Goal: Transaction & Acquisition: Register for event/course

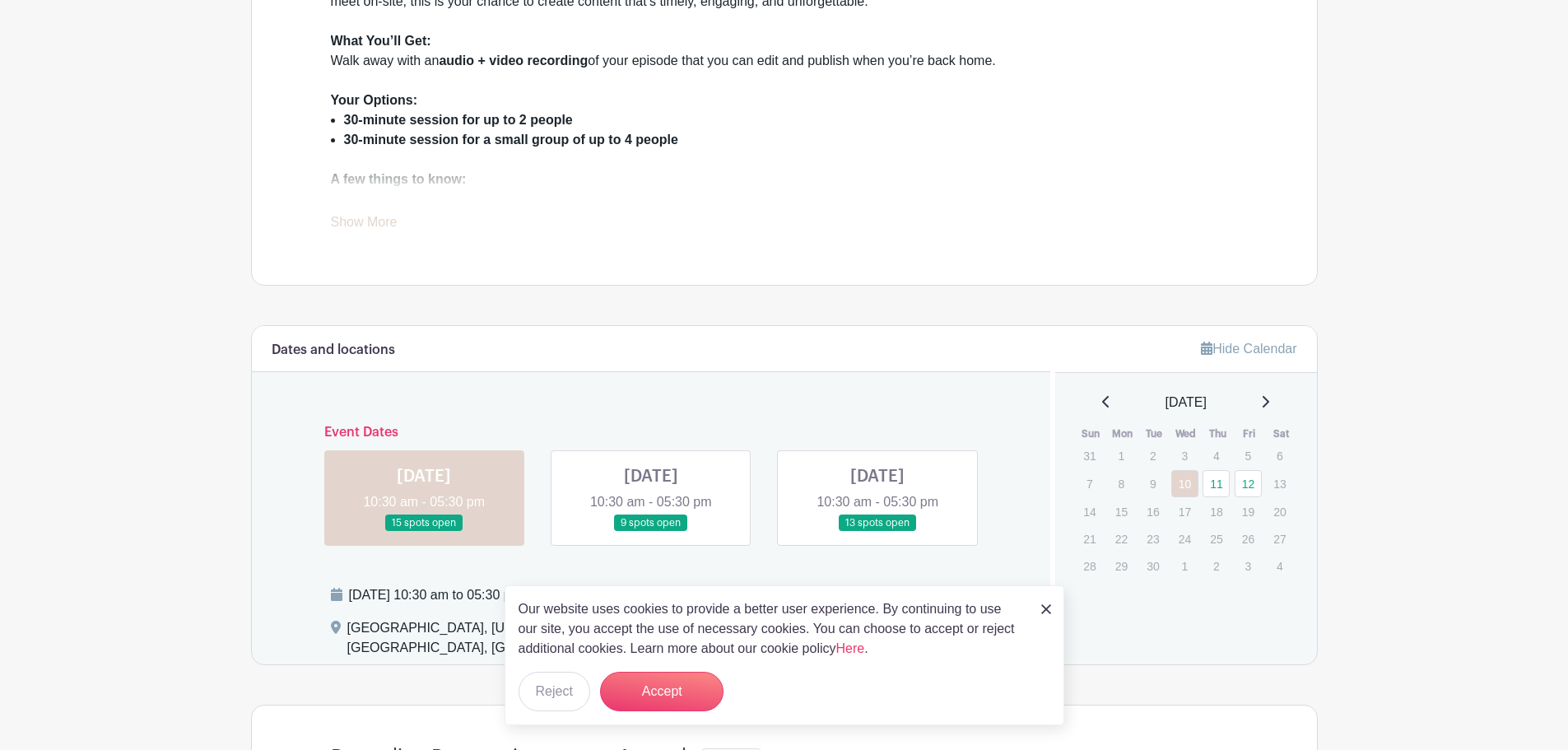
scroll to position [658, 0]
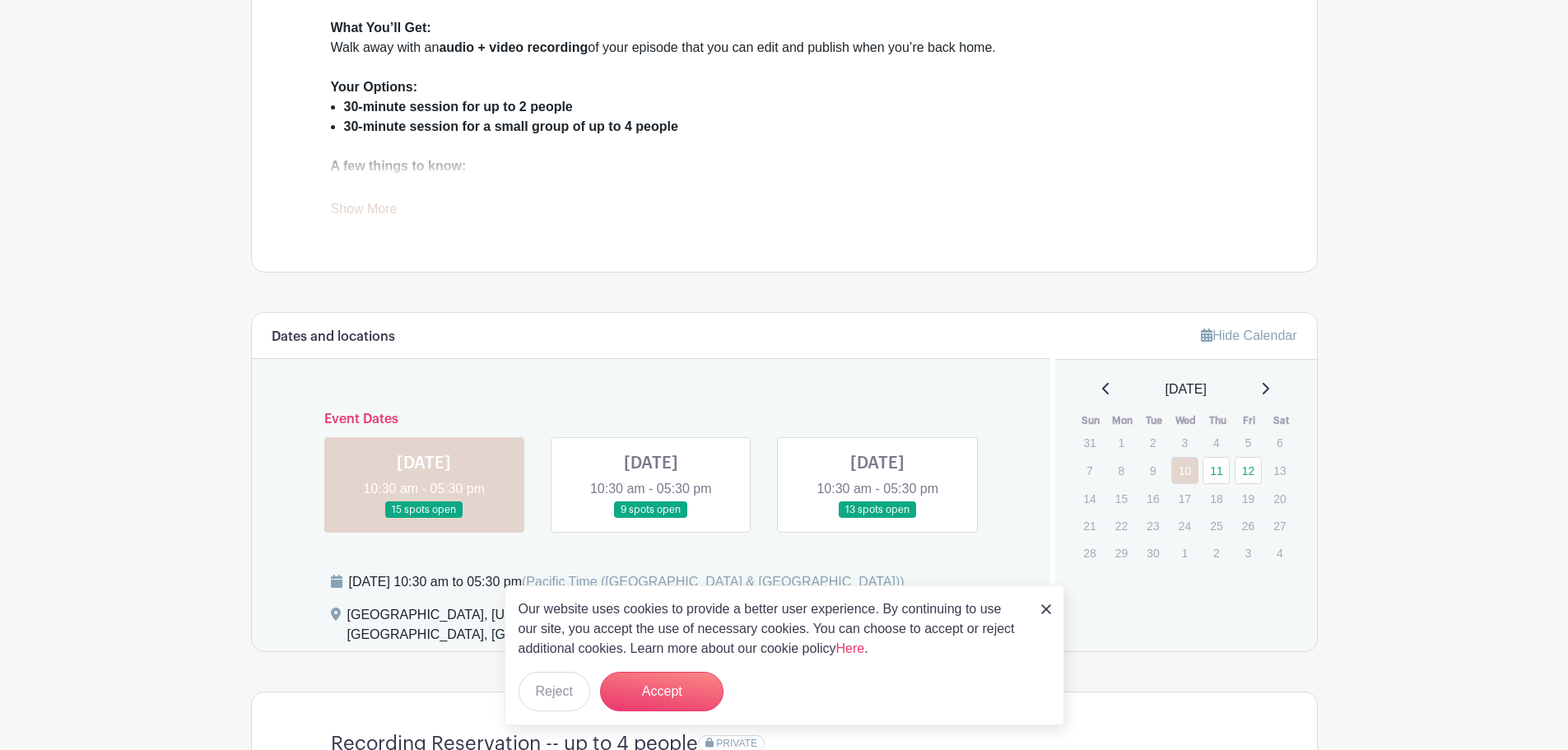
click at [388, 202] on link "Show More" at bounding box center [364, 212] width 67 height 21
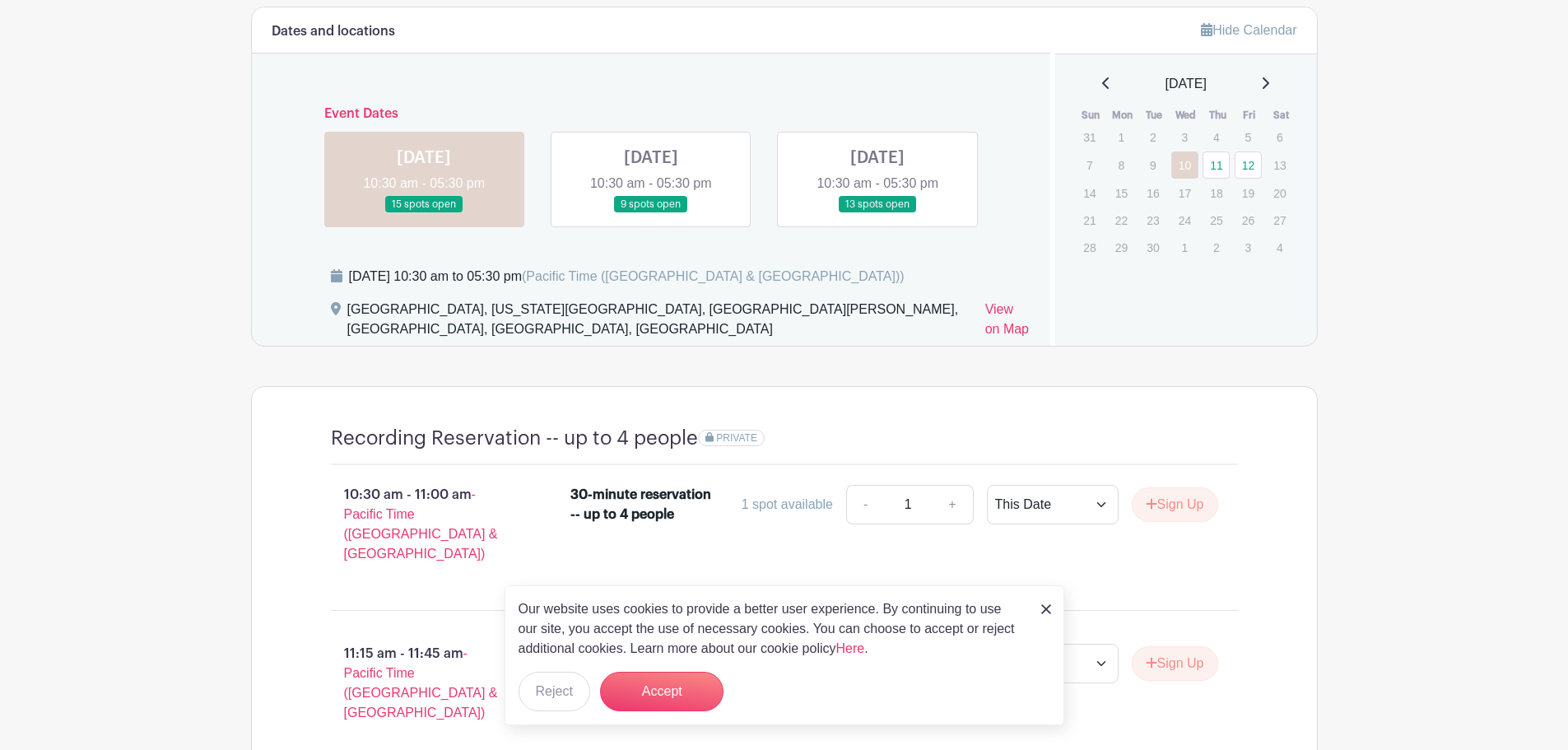
scroll to position [1069, 0]
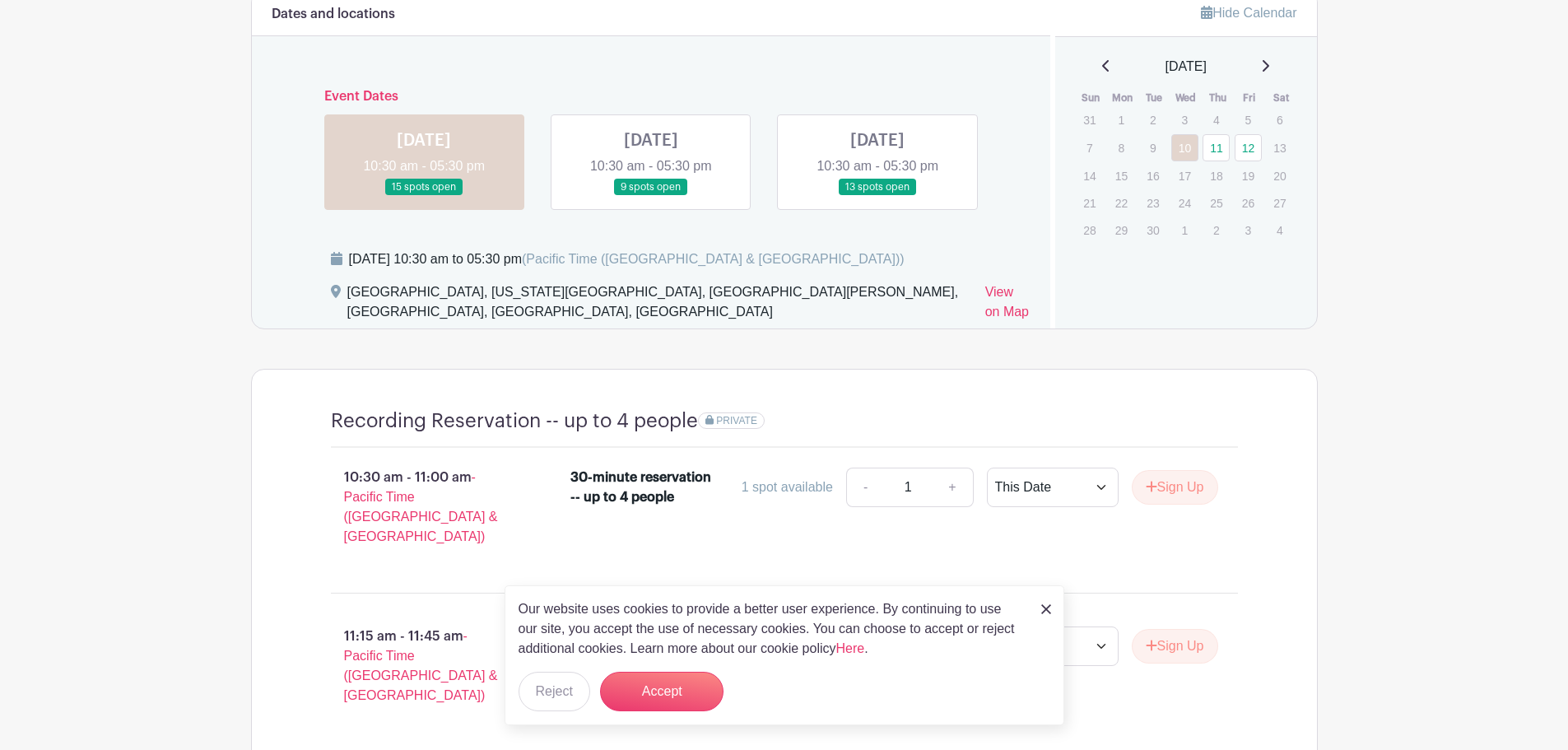
click at [1050, 607] on img at bounding box center [1046, 609] width 10 height 10
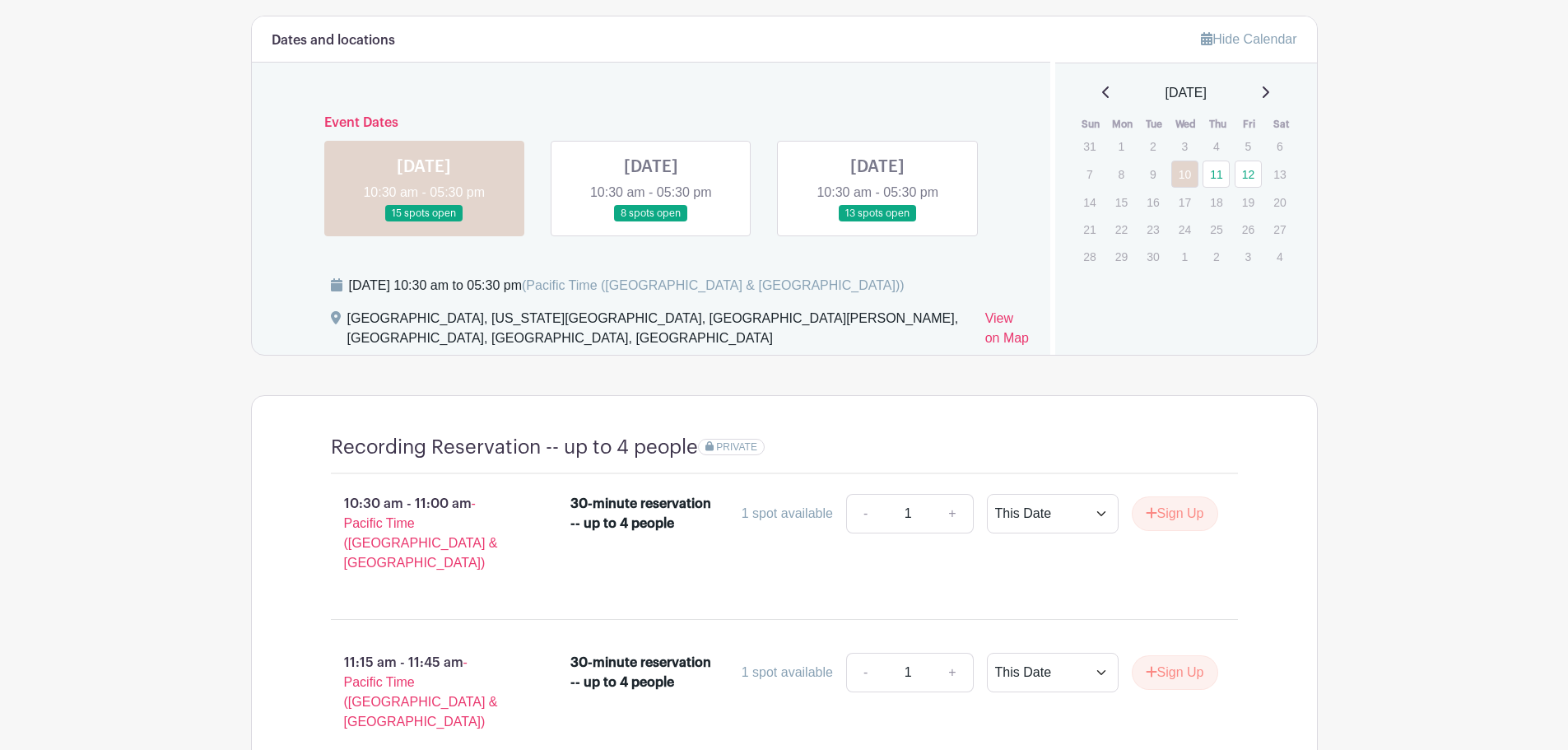
scroll to position [988, 0]
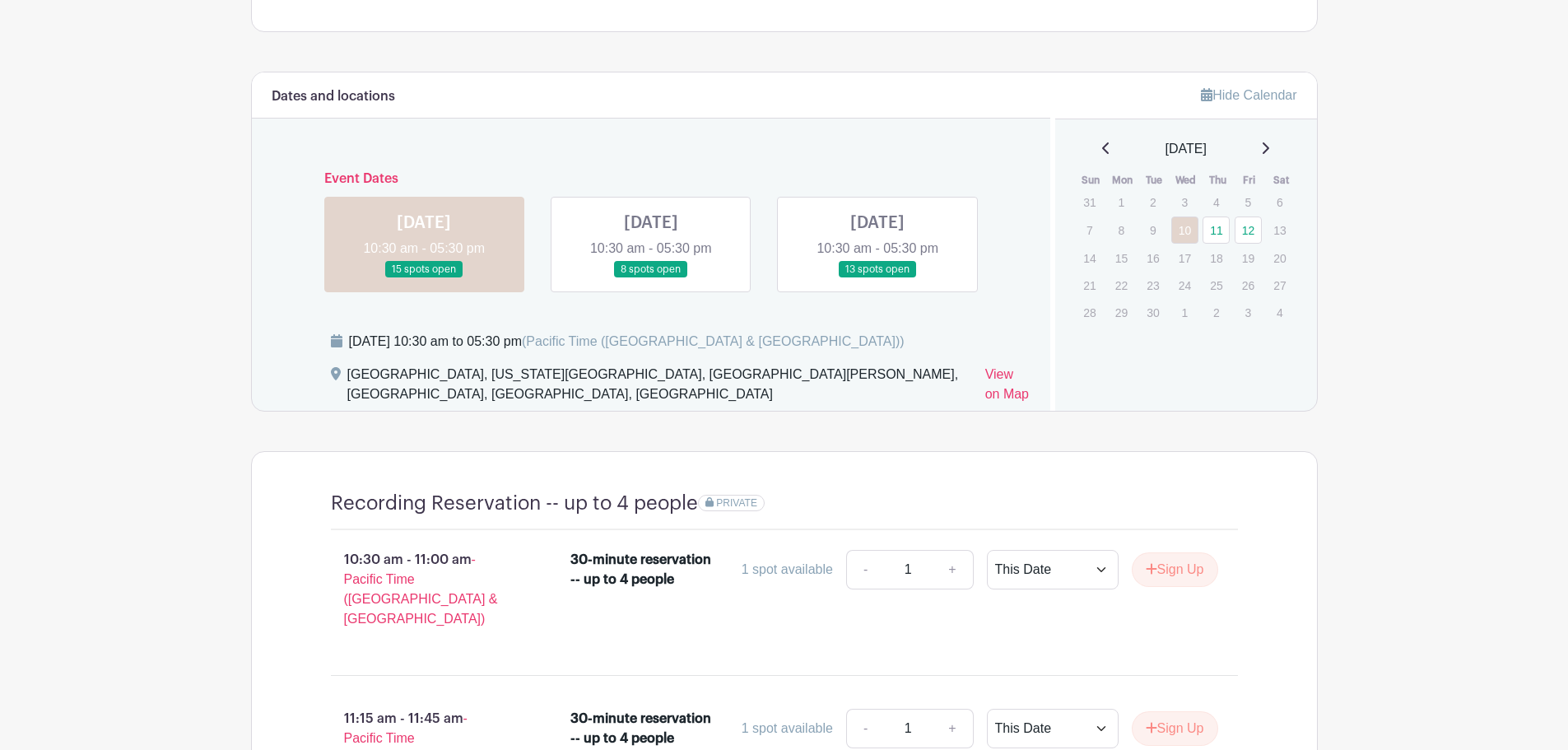
click at [878, 279] on link at bounding box center [878, 279] width 0 height 0
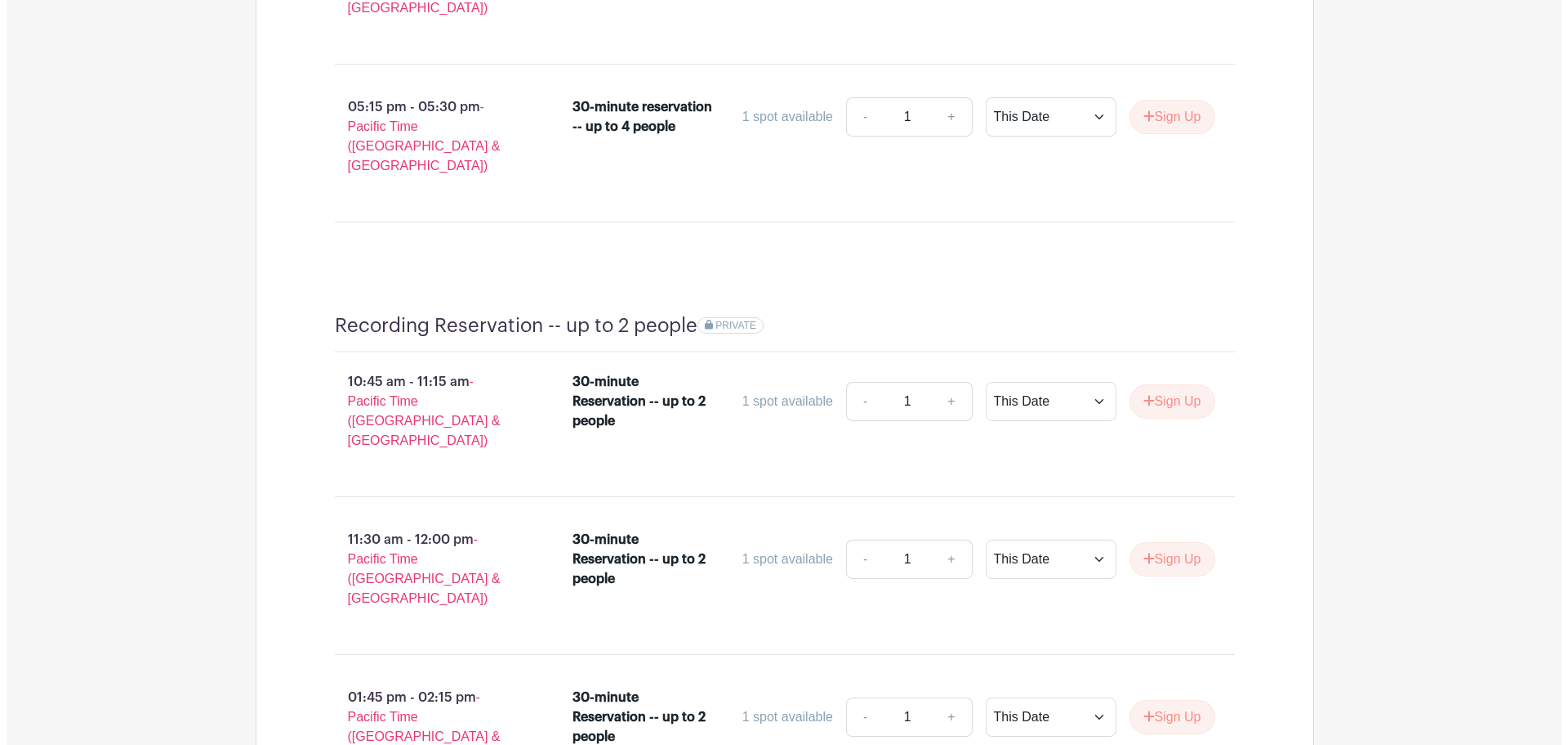
scroll to position [2615, 0]
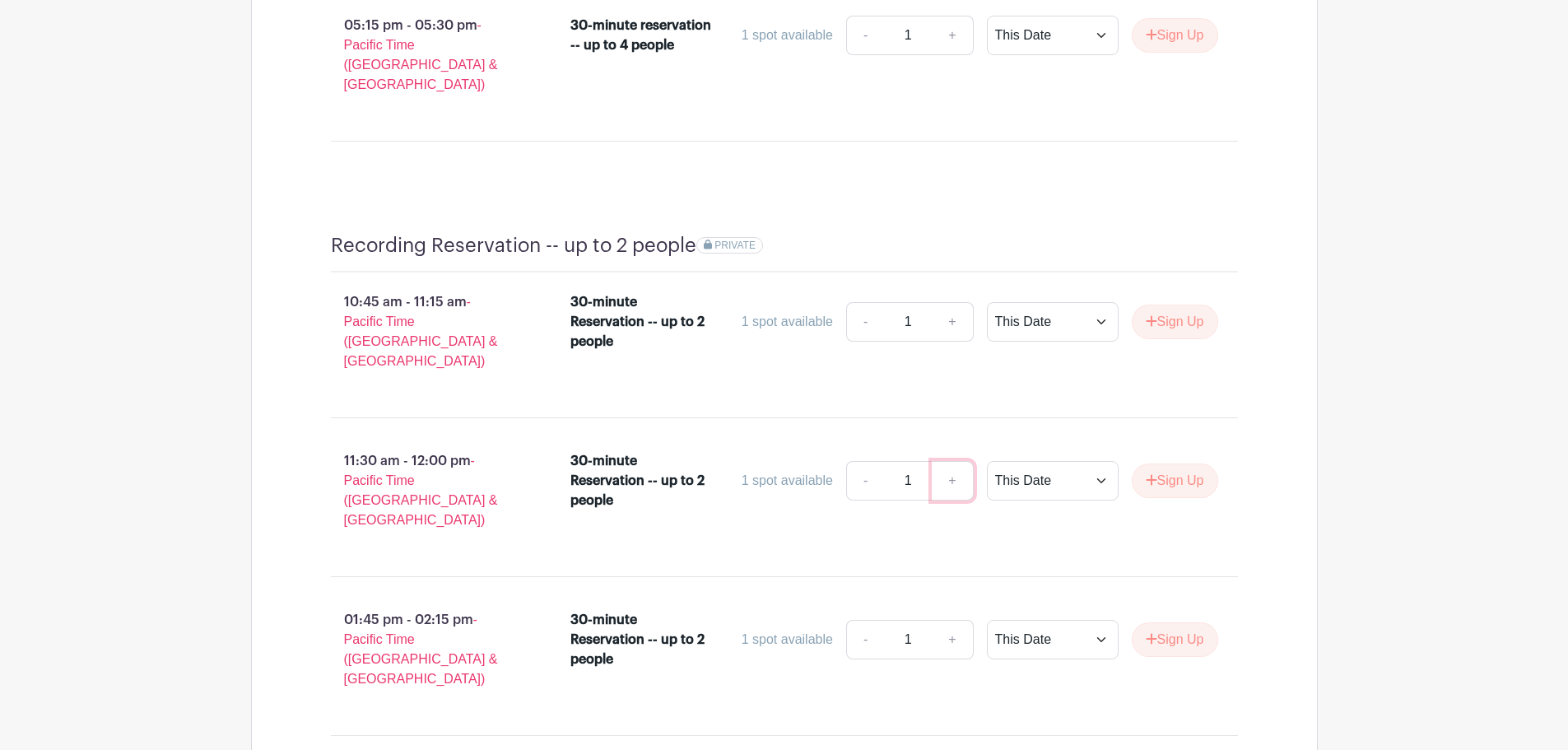
click at [955, 461] on link "+" at bounding box center [951, 480] width 41 height 40
click at [1174, 464] on button "Sign Up" at bounding box center [1174, 480] width 87 height 35
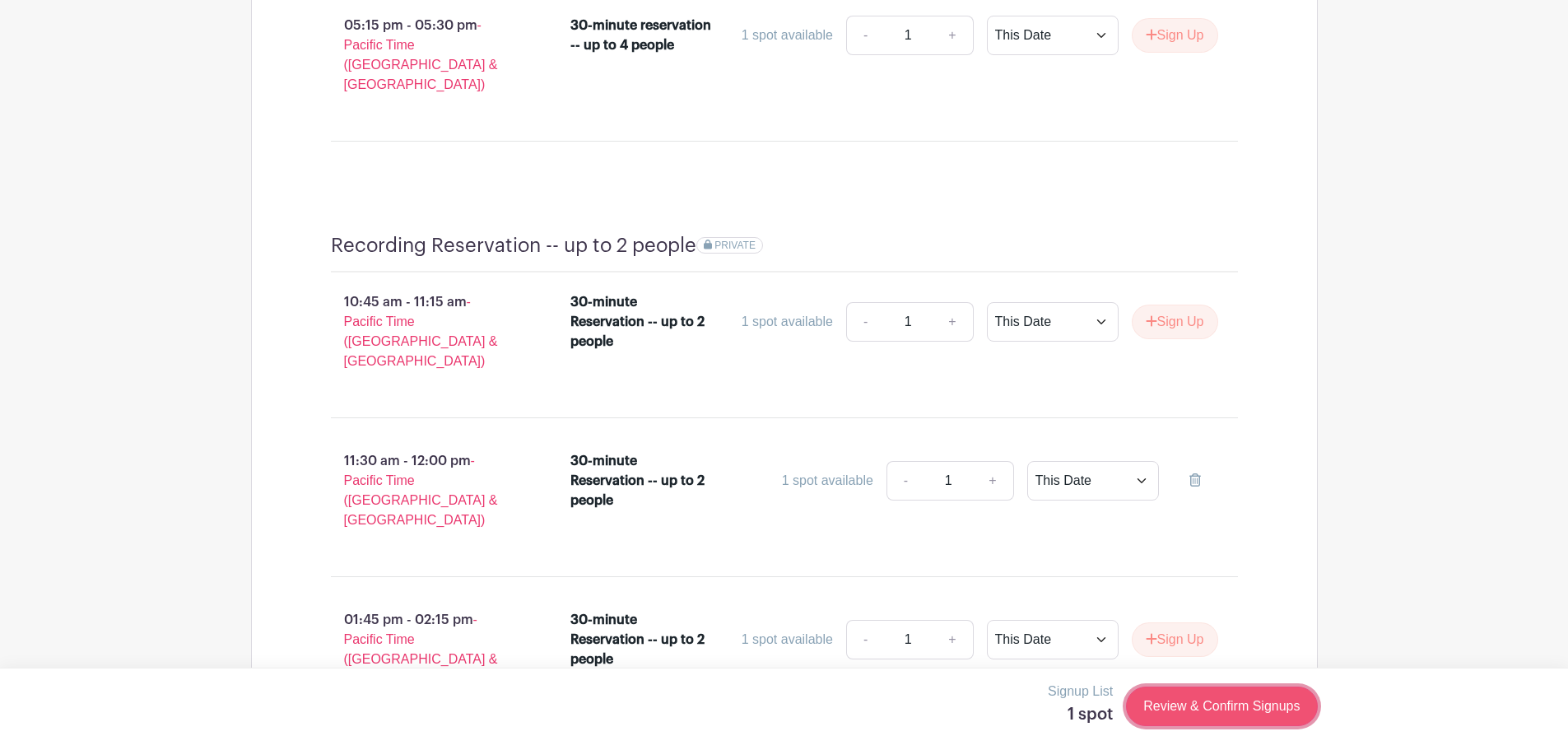
click at [1221, 694] on link "Review & Confirm Signups" at bounding box center [1222, 706] width 191 height 40
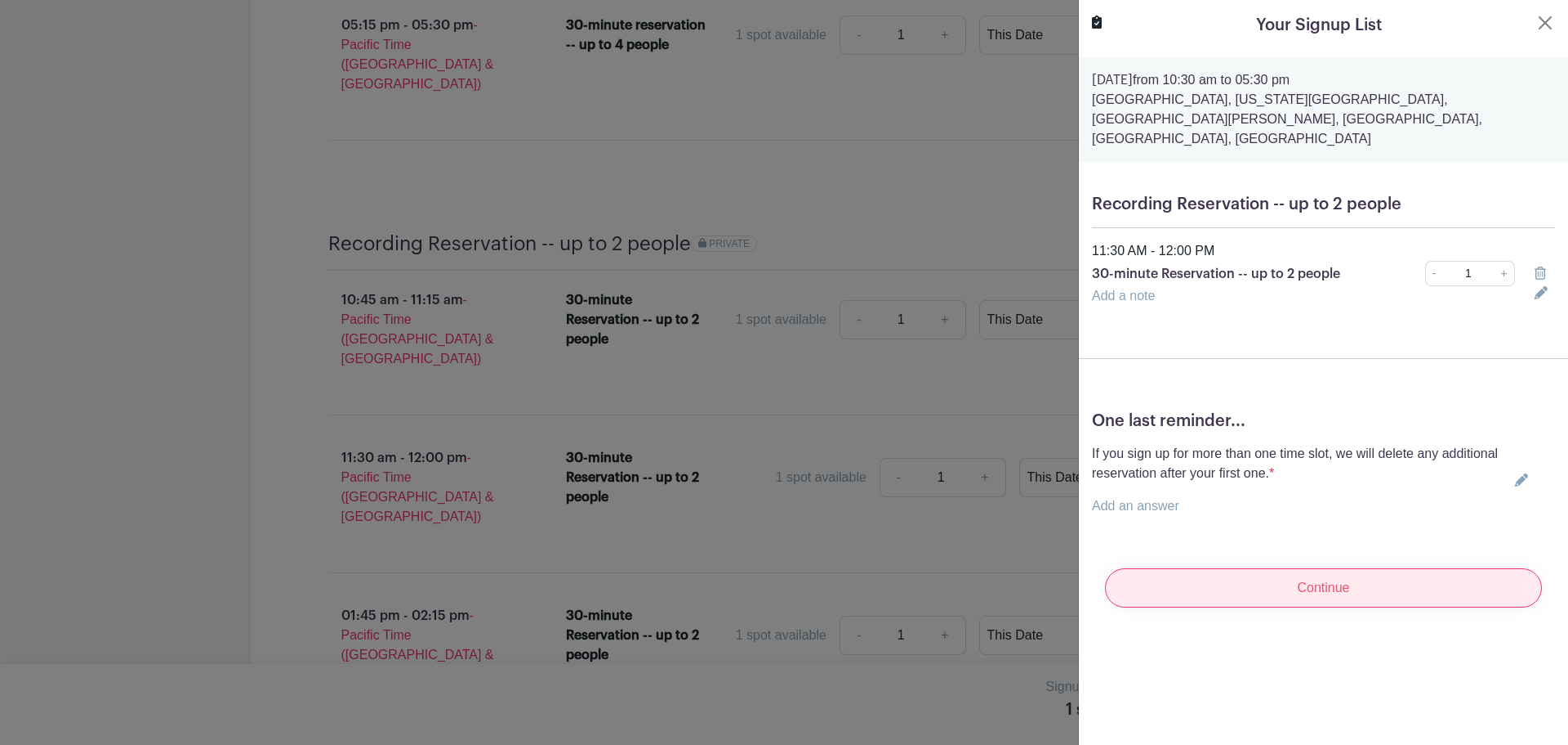
click at [1329, 571] on input "Continue" at bounding box center [1323, 588] width 437 height 40
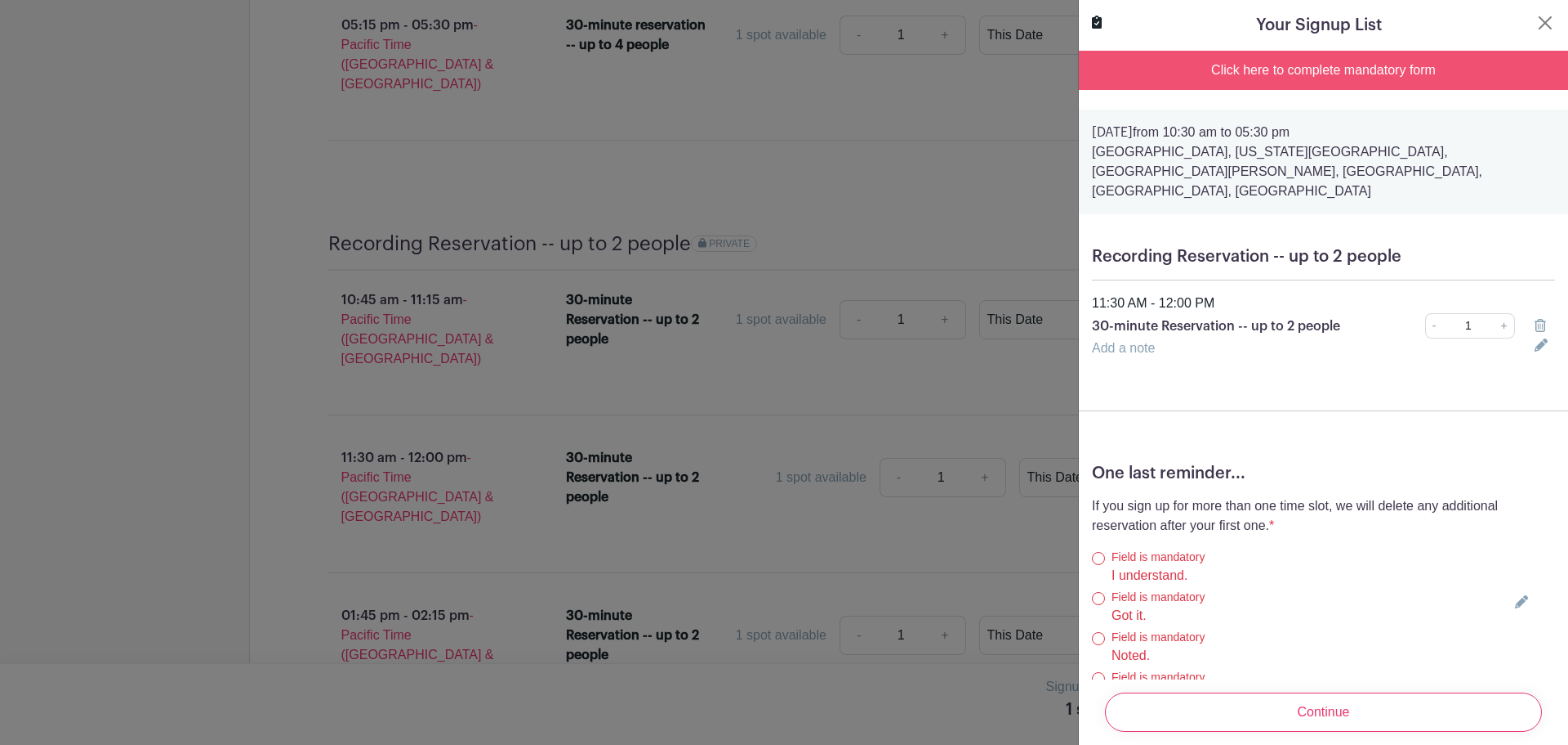
scroll to position [73, 0]
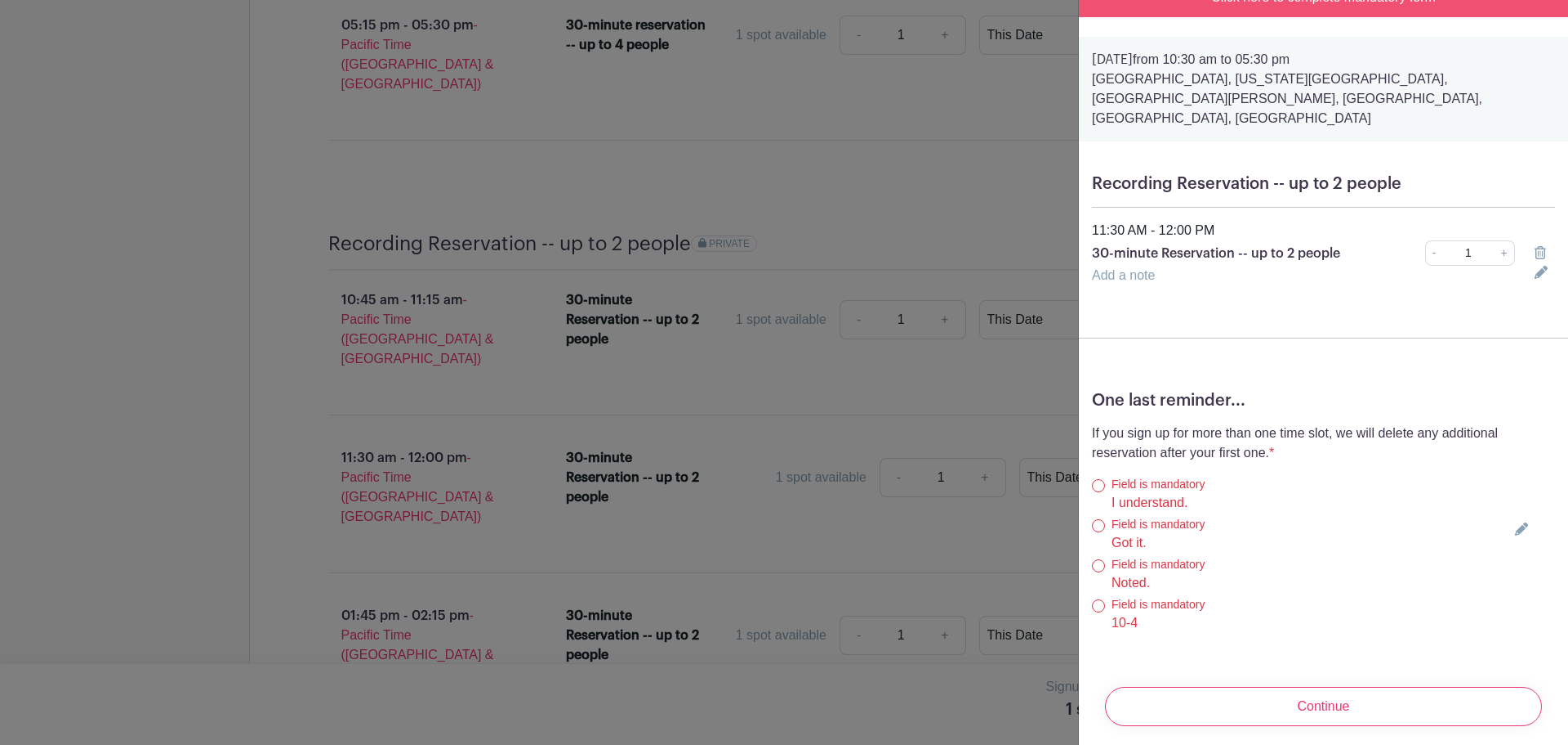
click at [1100, 475] on div "Field is mandatory I understand." at bounding box center [1300, 493] width 417 height 37
click at [1101, 482] on div "Field is mandatory I understand." at bounding box center [1300, 493] width 417 height 37
click at [1515, 523] on icon at bounding box center [1521, 529] width 13 height 13
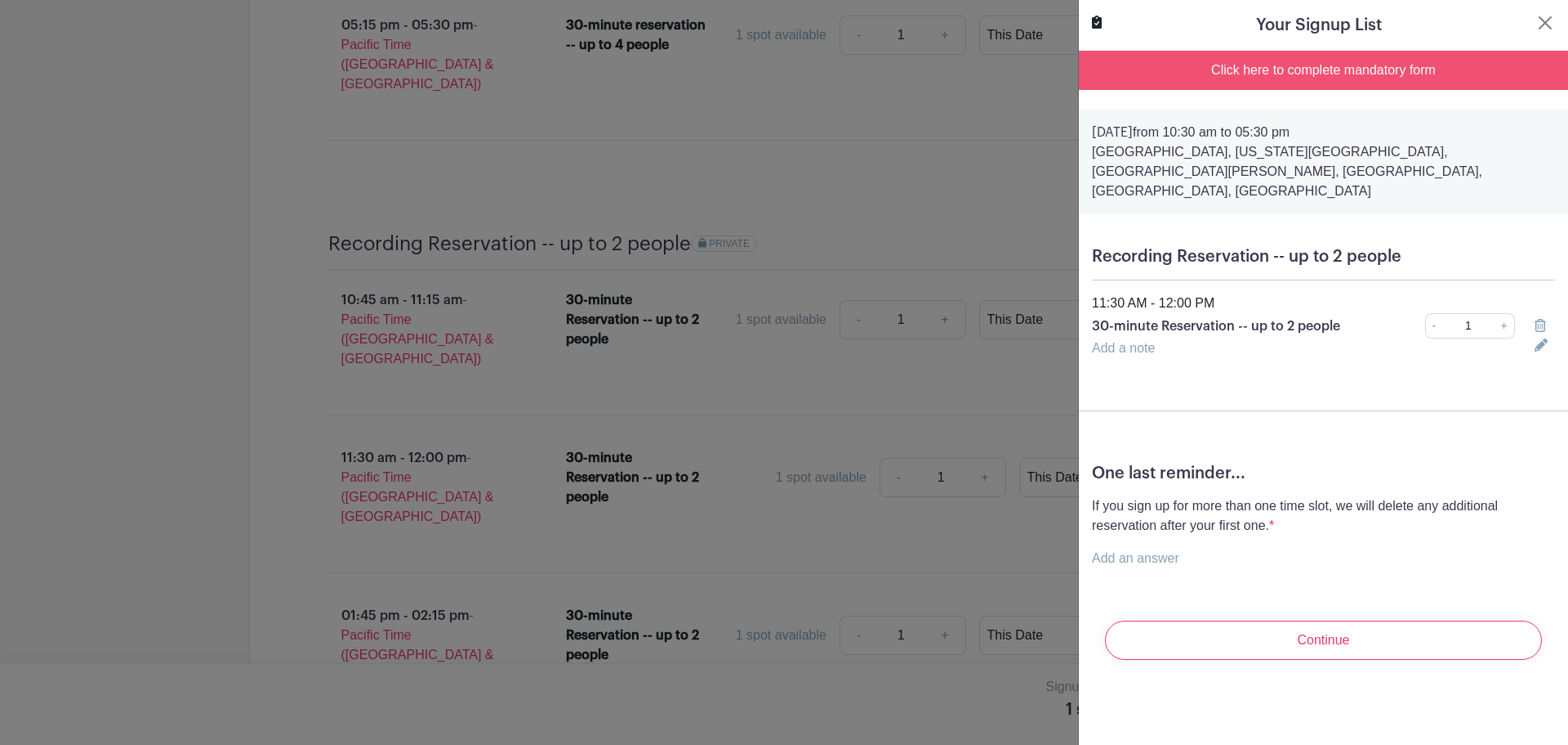
click at [1152, 551] on link "Add an answer" at bounding box center [1136, 558] width 88 height 14
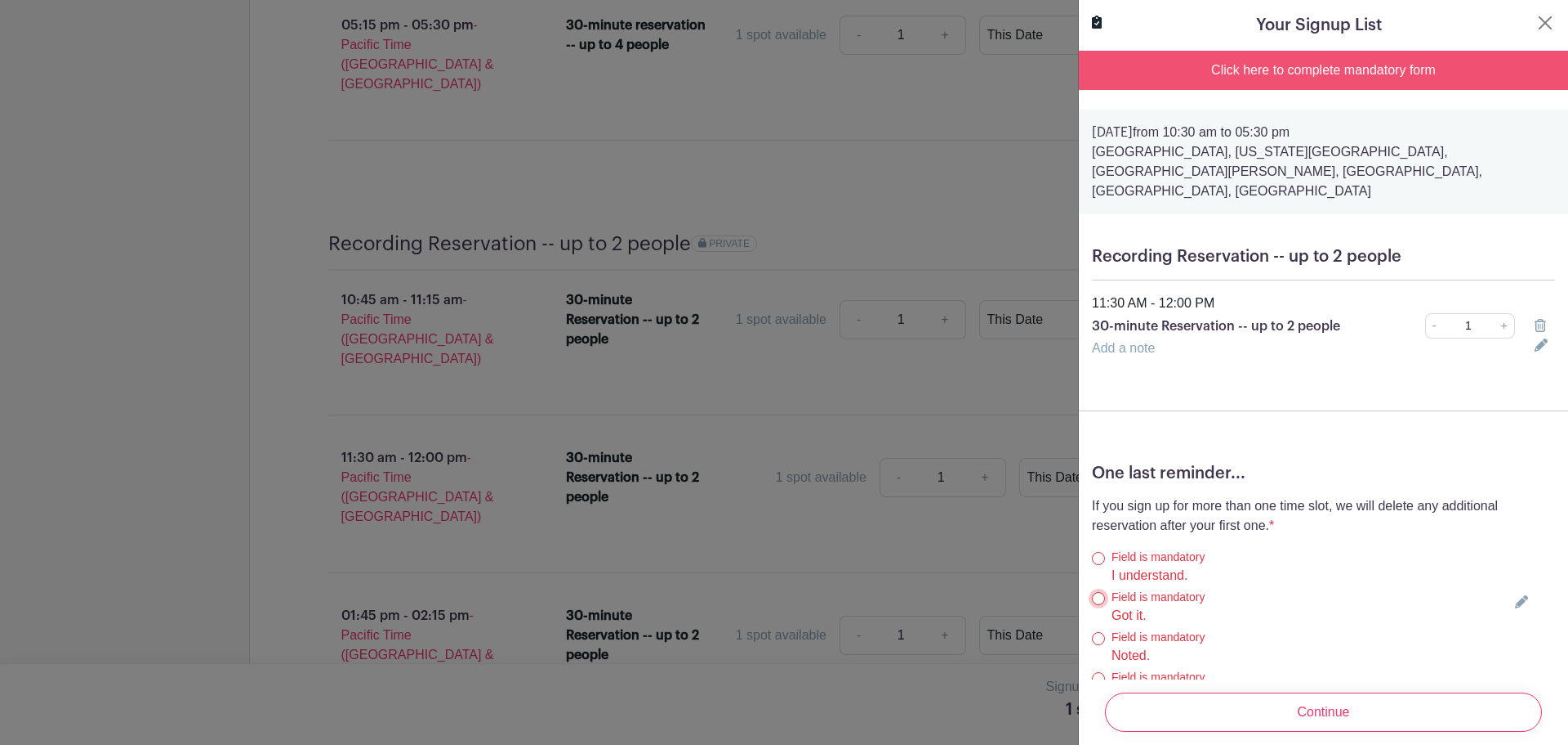
click at [1098, 592] on input "Got it." at bounding box center [1098, 598] width 13 height 13
radio input "true"
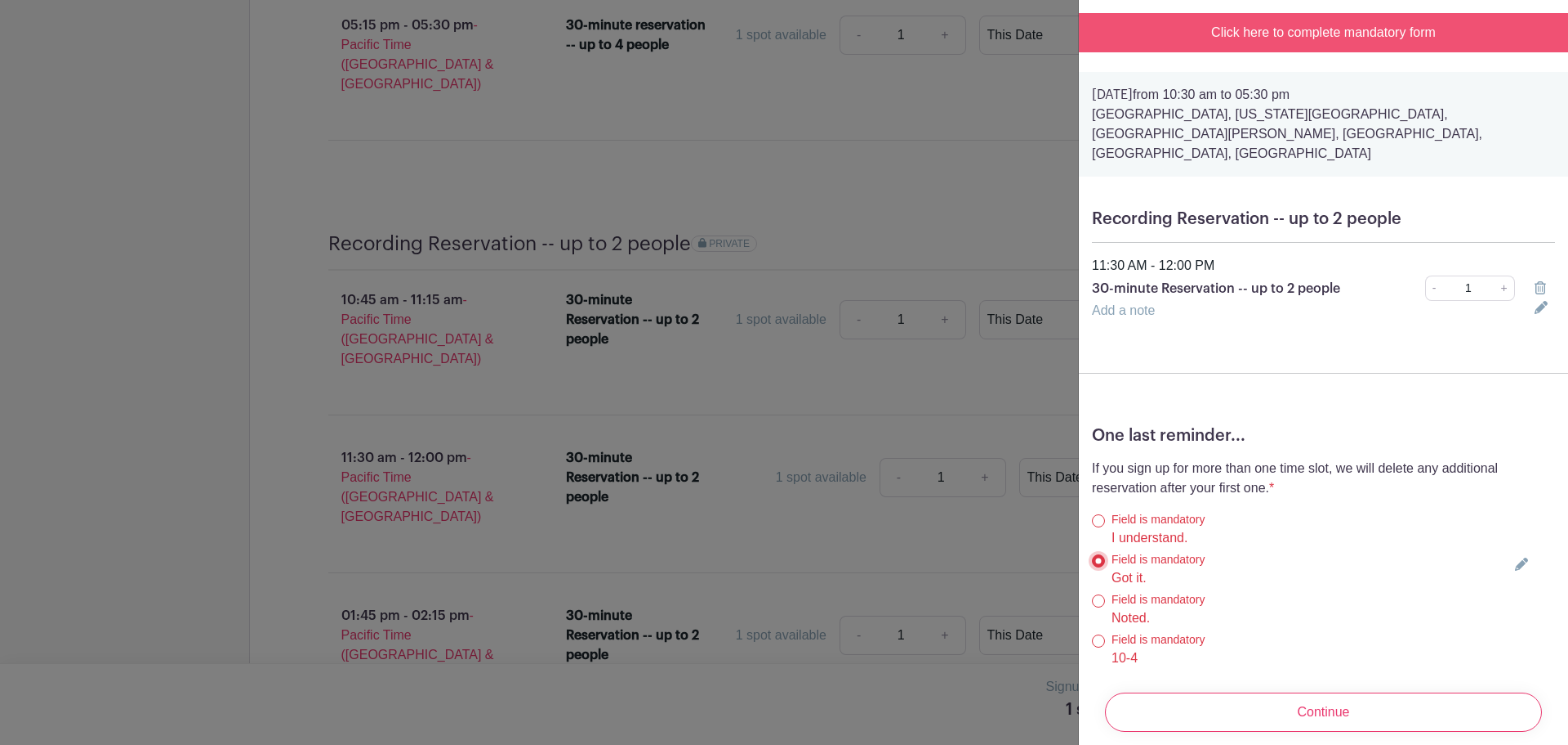
scroll to position [73, 0]
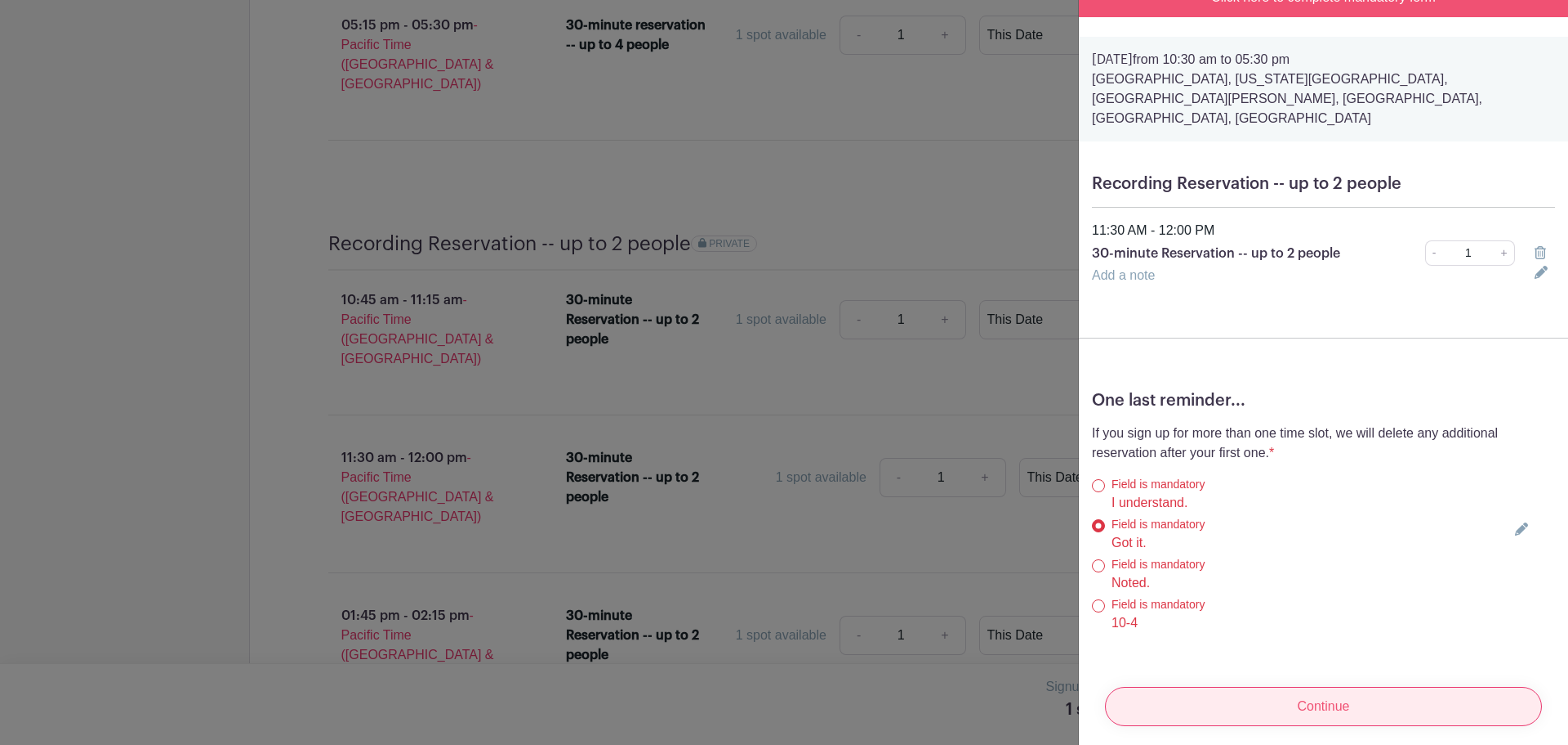
click at [1307, 687] on input "Continue" at bounding box center [1323, 706] width 437 height 40
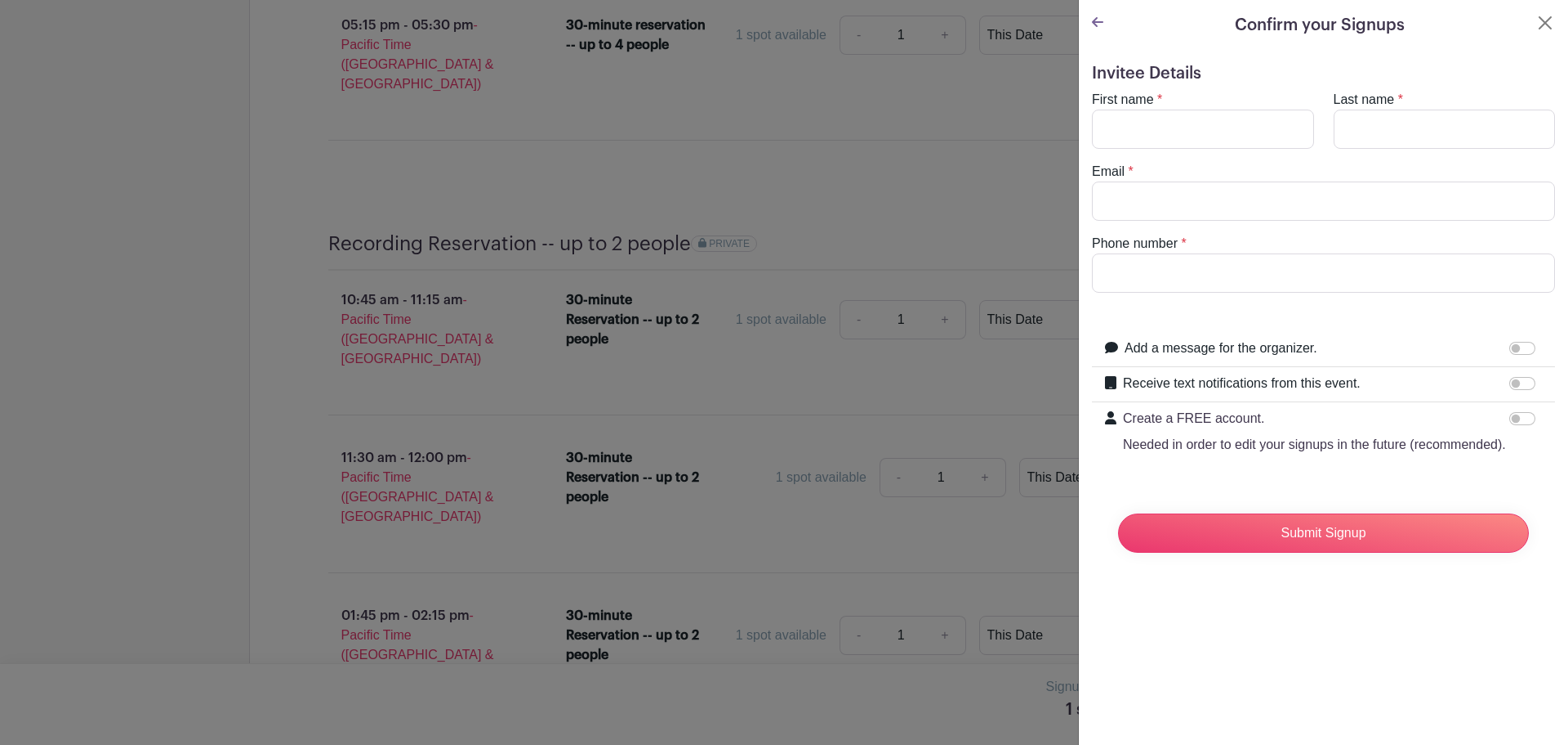
scroll to position [0, 0]
click at [1193, 118] on input "First name" at bounding box center [1203, 129] width 222 height 40
type input "Nikia"
type input "Johnson"
type input "nikiadjohnson@gmail.com"
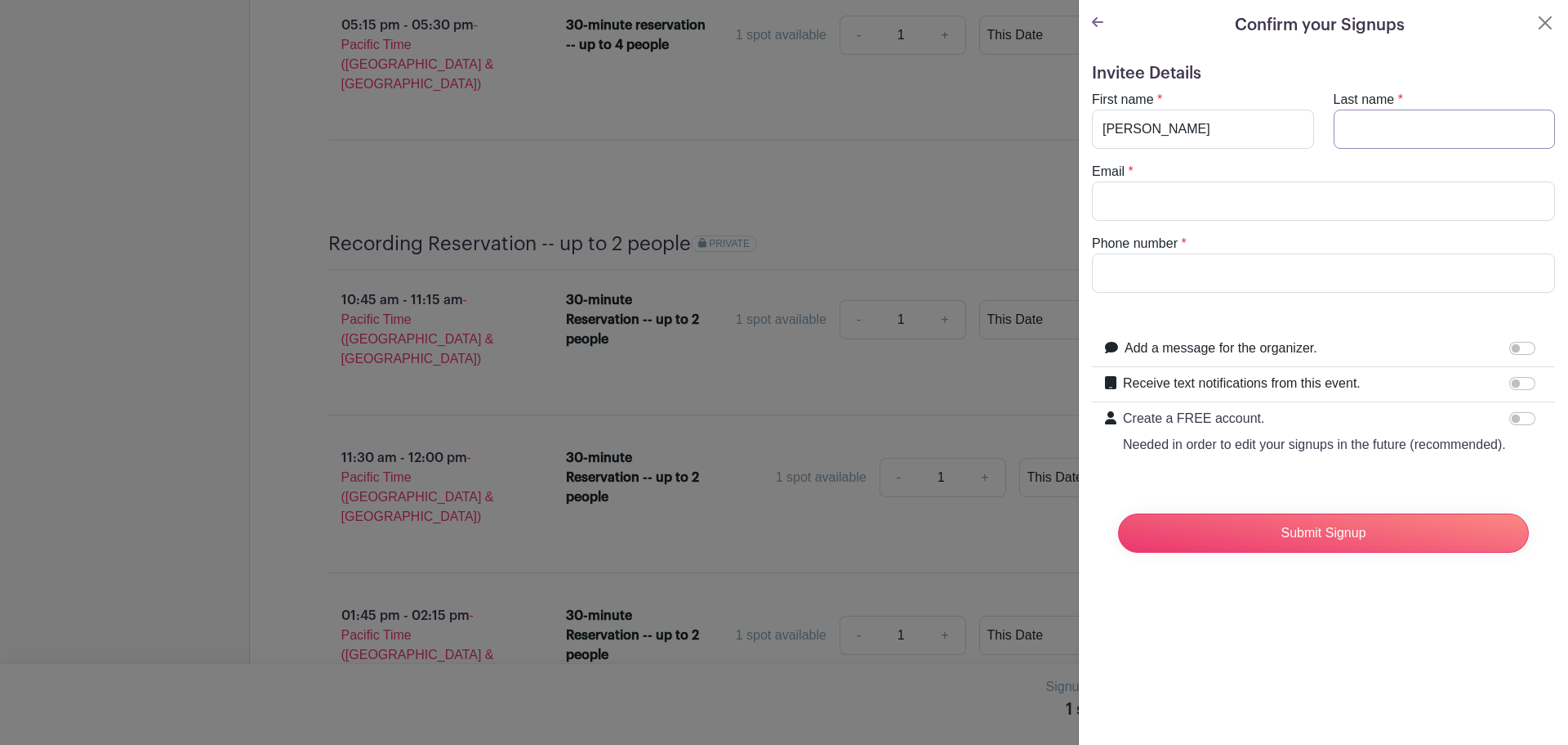
type input "9042946183"
type input "Nik"
click at [1275, 322] on form "Invitee Details First name * Nik Last name * Johnson Email * nikiadjohnson@gmai…" at bounding box center [1323, 315] width 463 height 502
click at [1516, 384] on input "Receive text notifications from this event." at bounding box center [1523, 382] width 26 height 13
checkbox input "true"
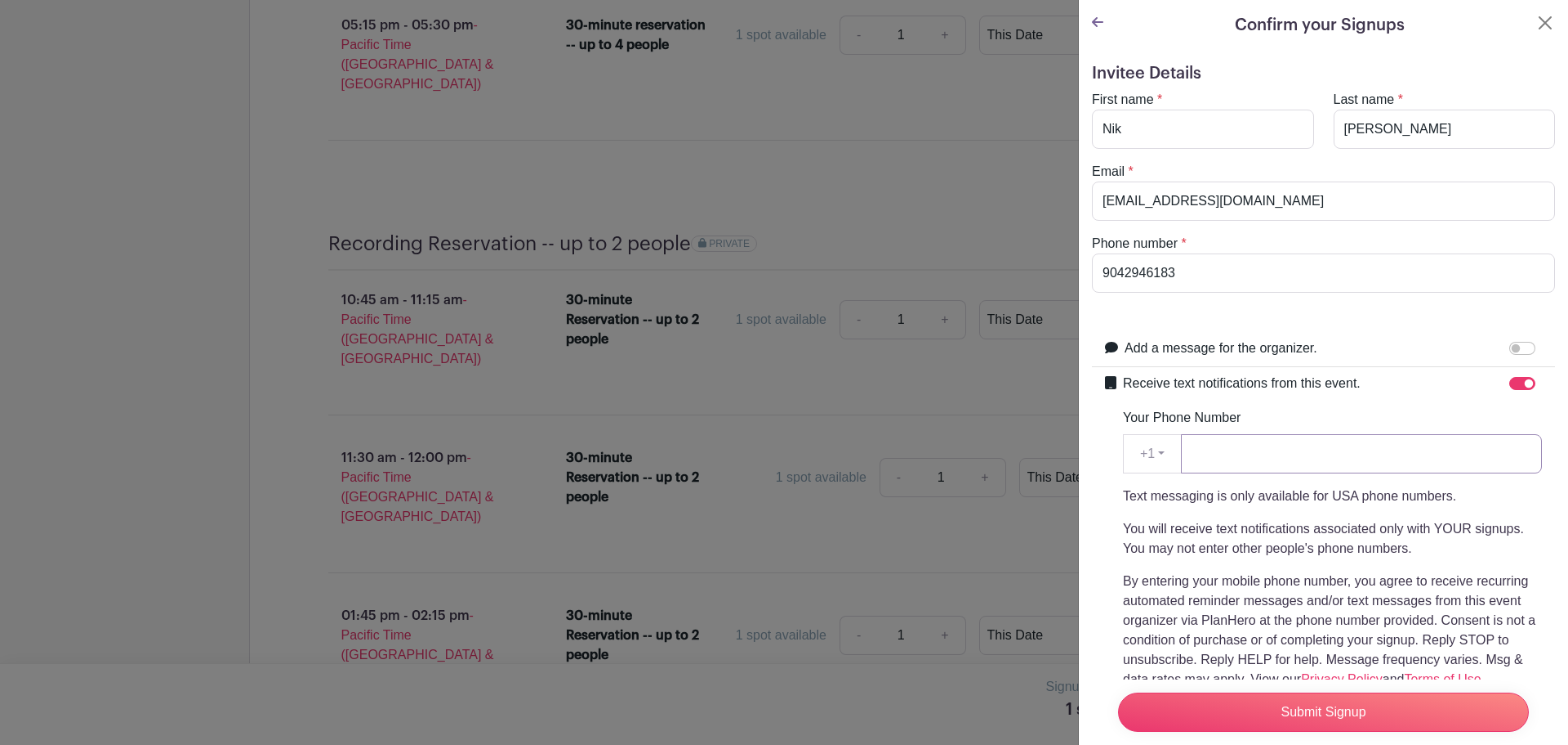
click at [1248, 453] on input "Your Phone Number" at bounding box center [1362, 454] width 361 height 40
type input "9042946183"
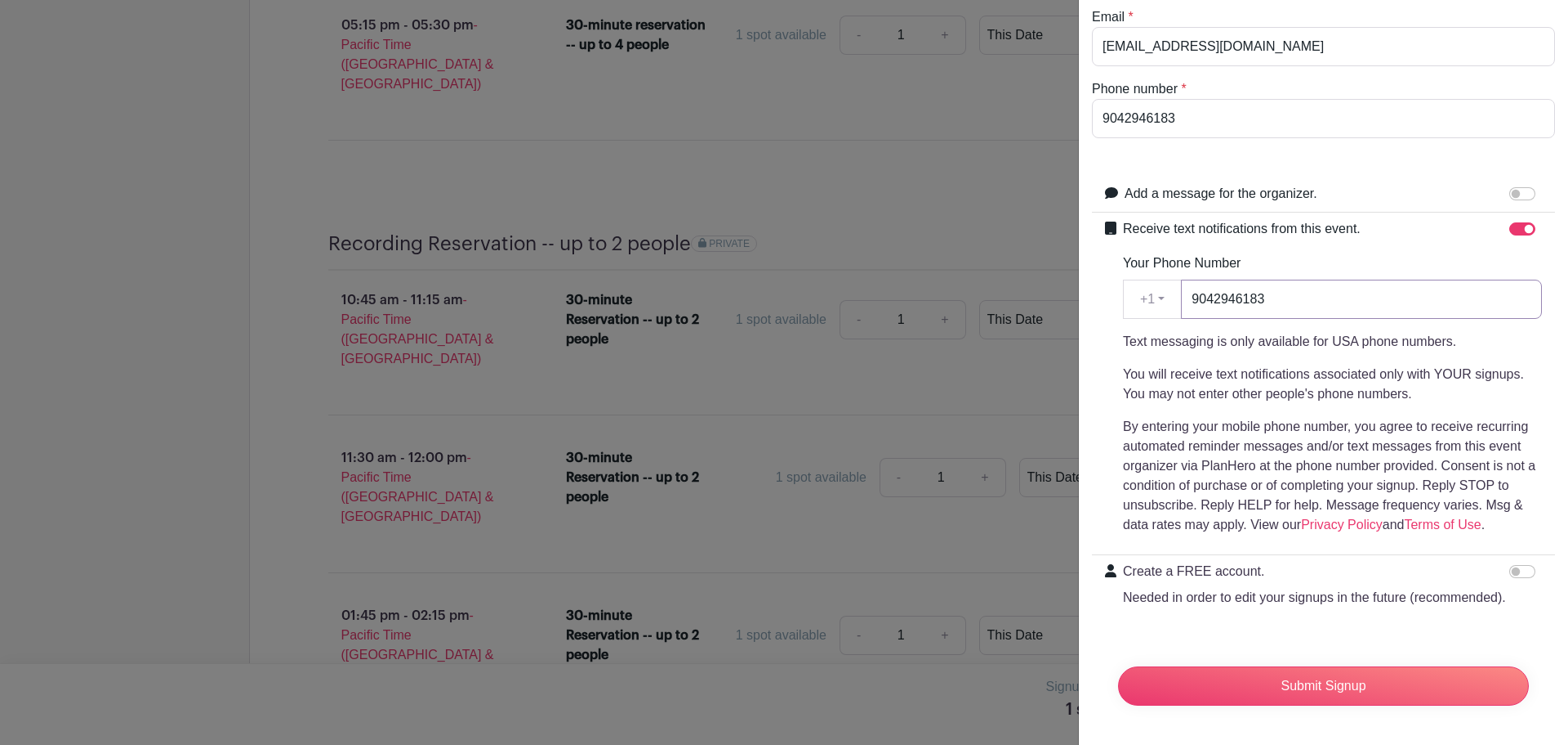
scroll to position [187, 0]
click at [1307, 677] on input "Submit Signup" at bounding box center [1323, 686] width 411 height 40
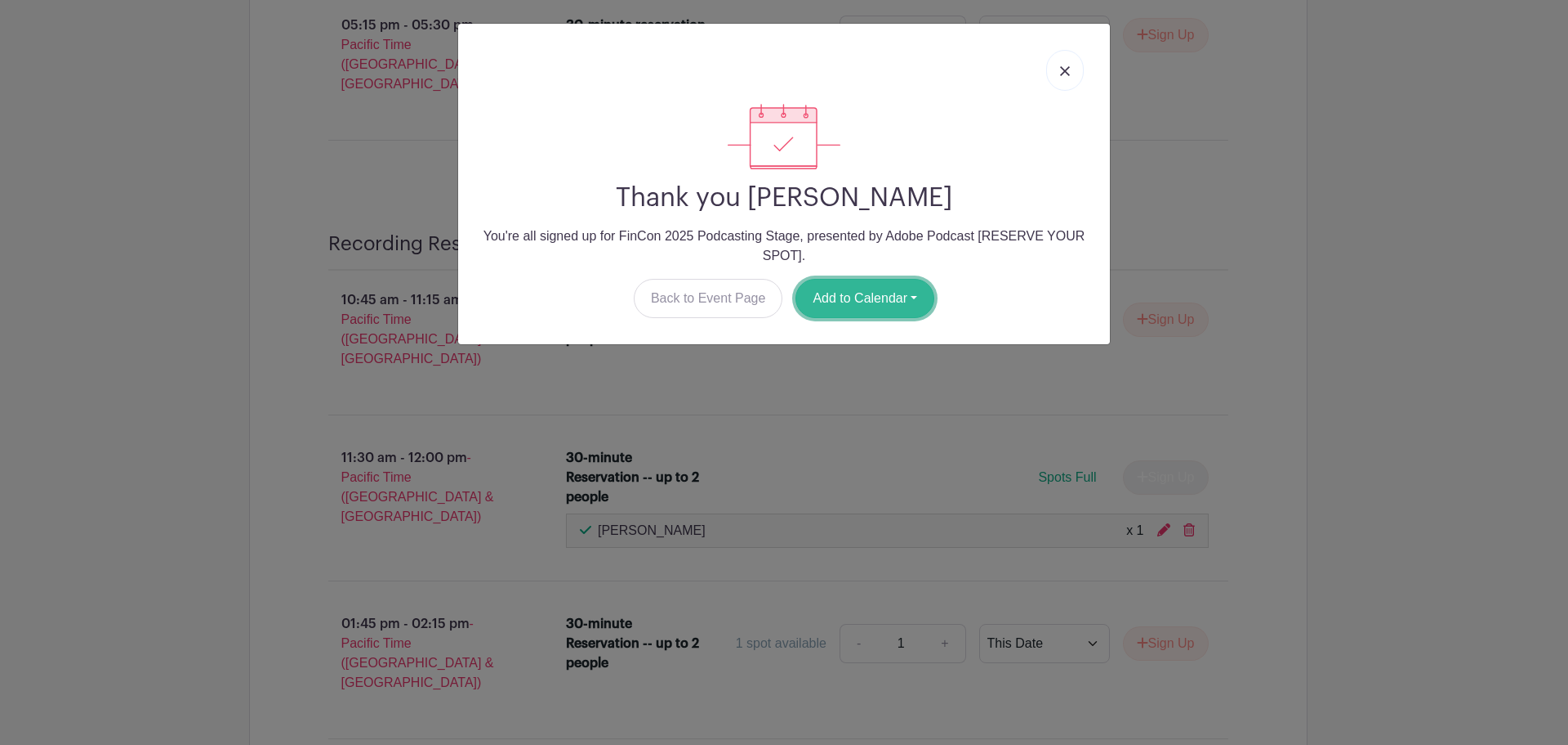
click at [910, 299] on button "Add to Calendar" at bounding box center [865, 298] width 139 height 40
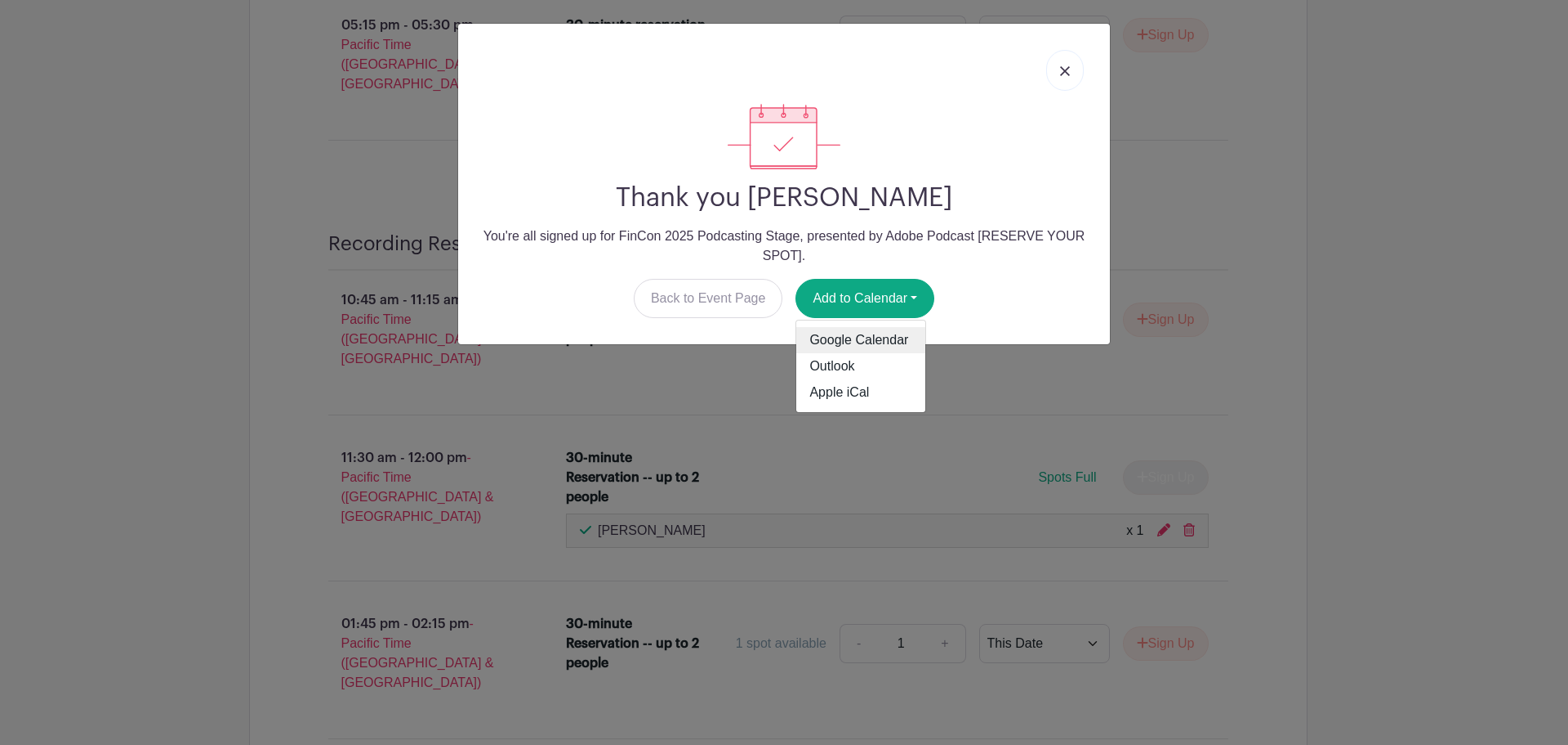
click at [884, 343] on link "Google Calendar" at bounding box center [861, 340] width 129 height 26
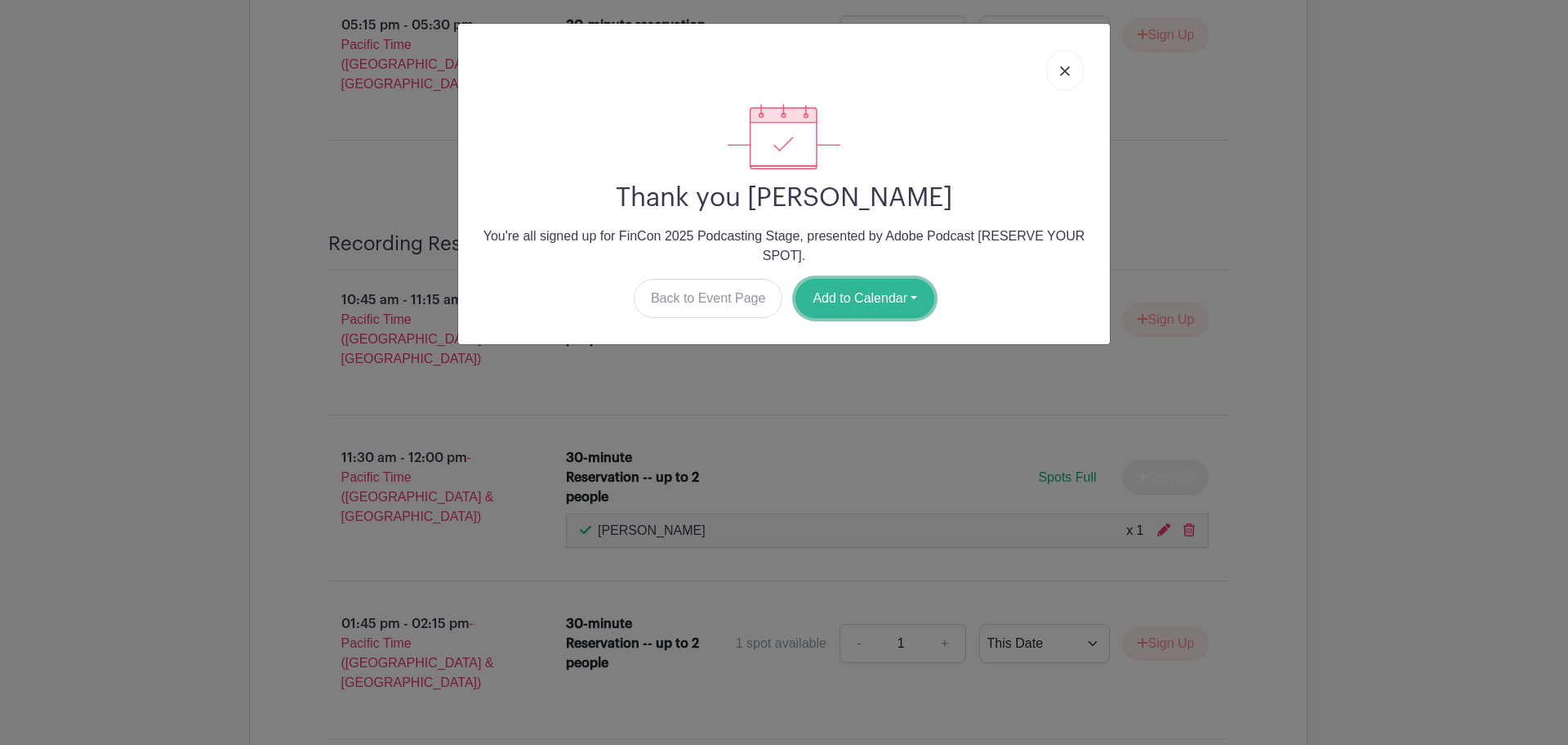
click at [926, 293] on button "Add to Calendar" at bounding box center [865, 298] width 139 height 40
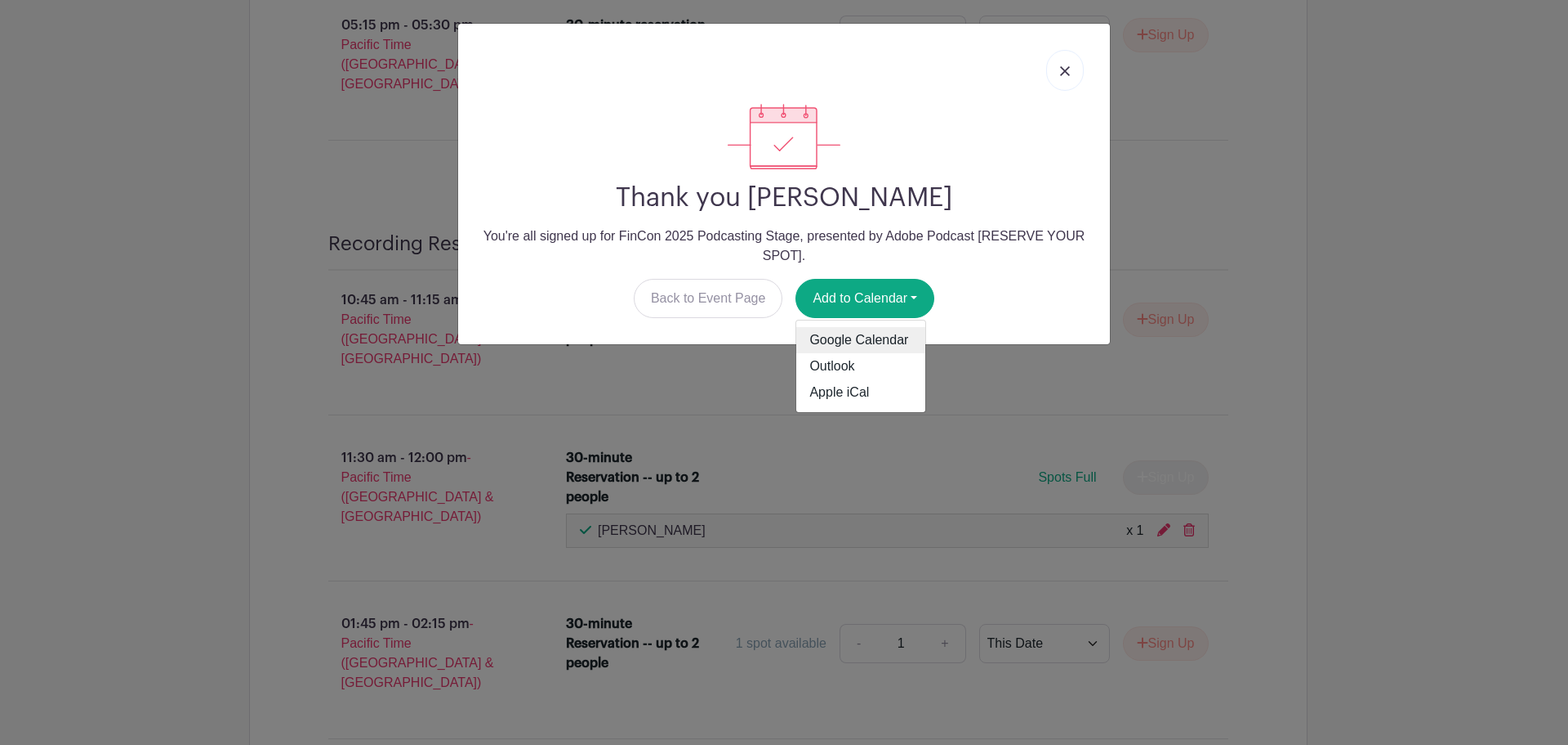
click at [859, 343] on link "Google Calendar" at bounding box center [861, 340] width 129 height 26
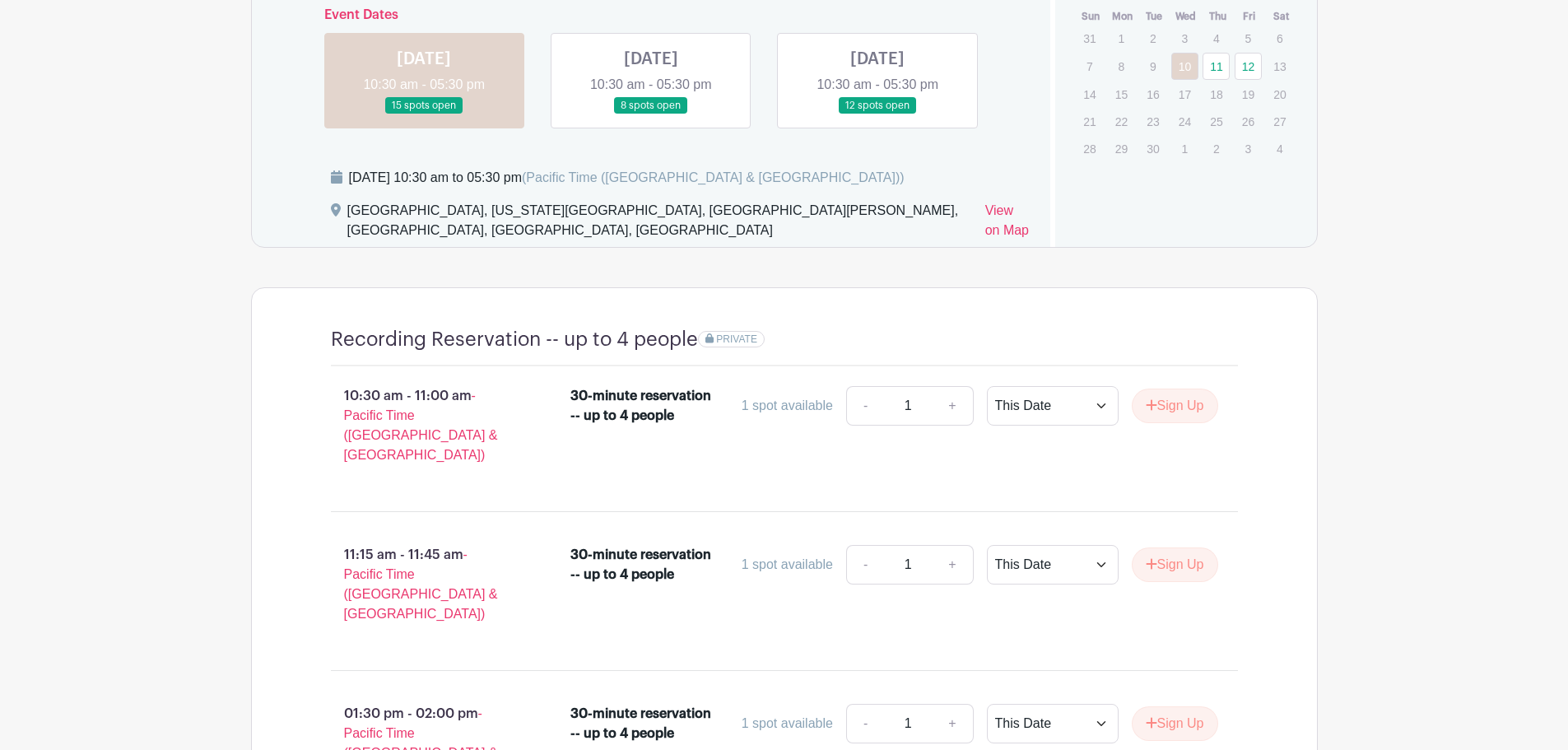
scroll to position [1069, 0]
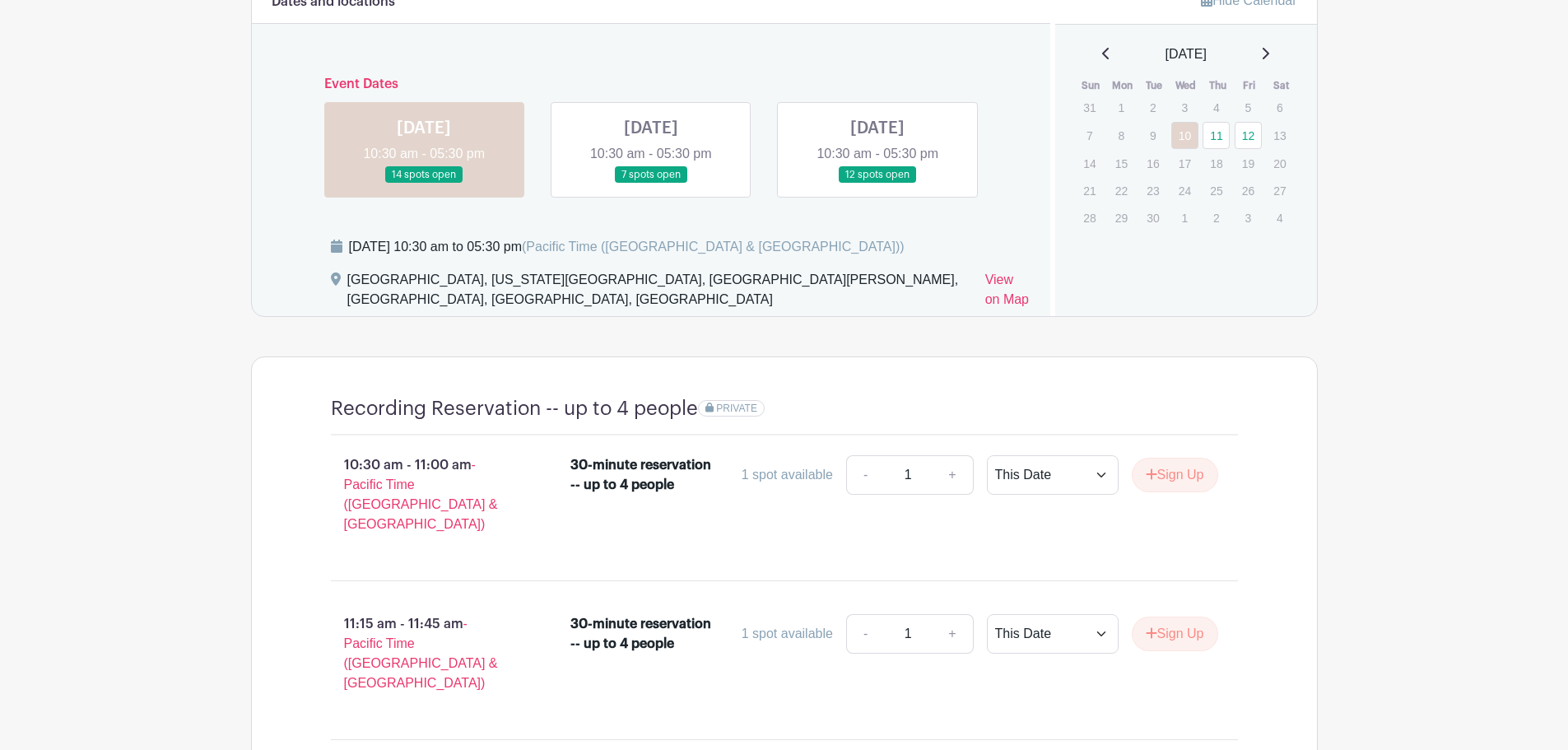
scroll to position [988, 0]
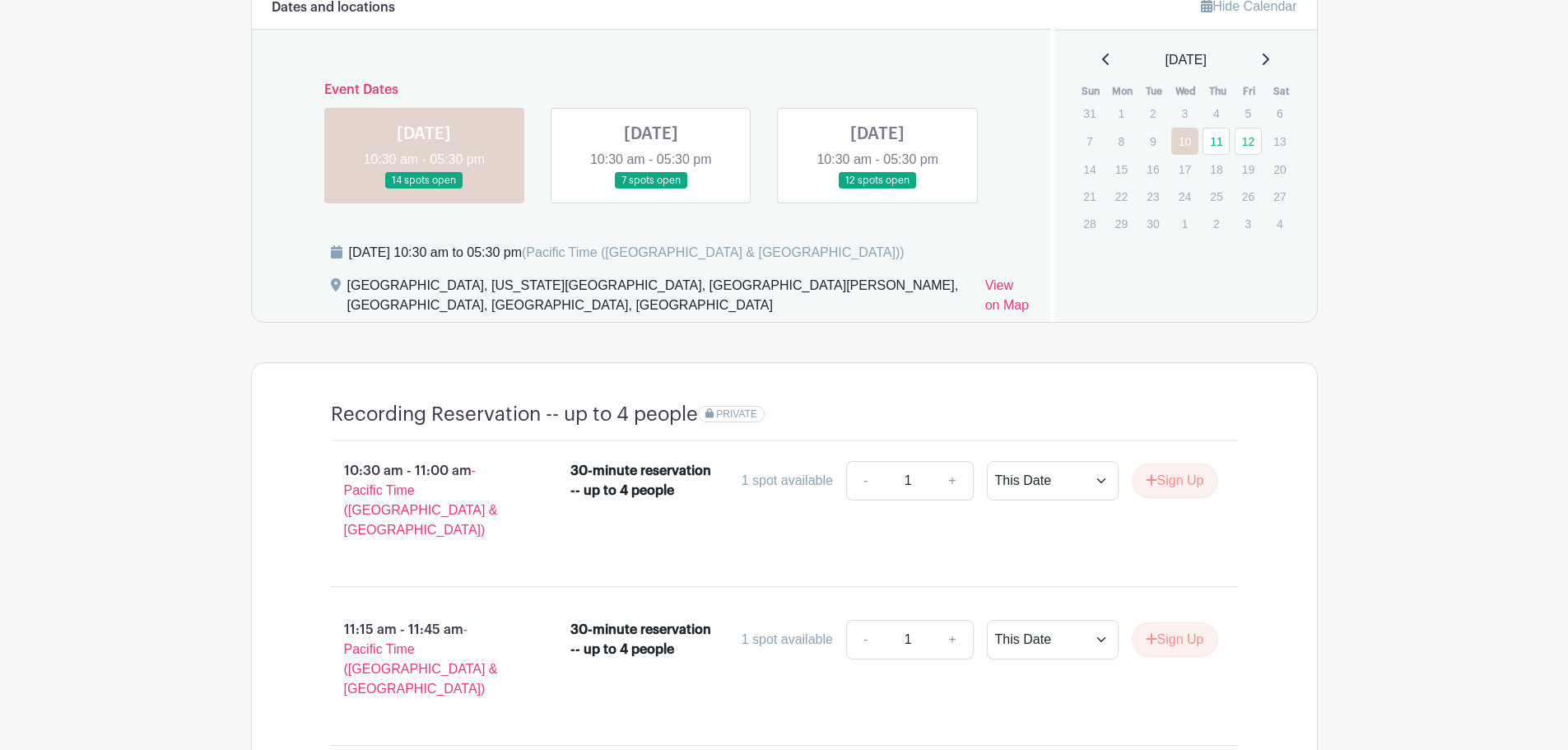
click at [878, 189] on link at bounding box center [878, 189] width 0 height 0
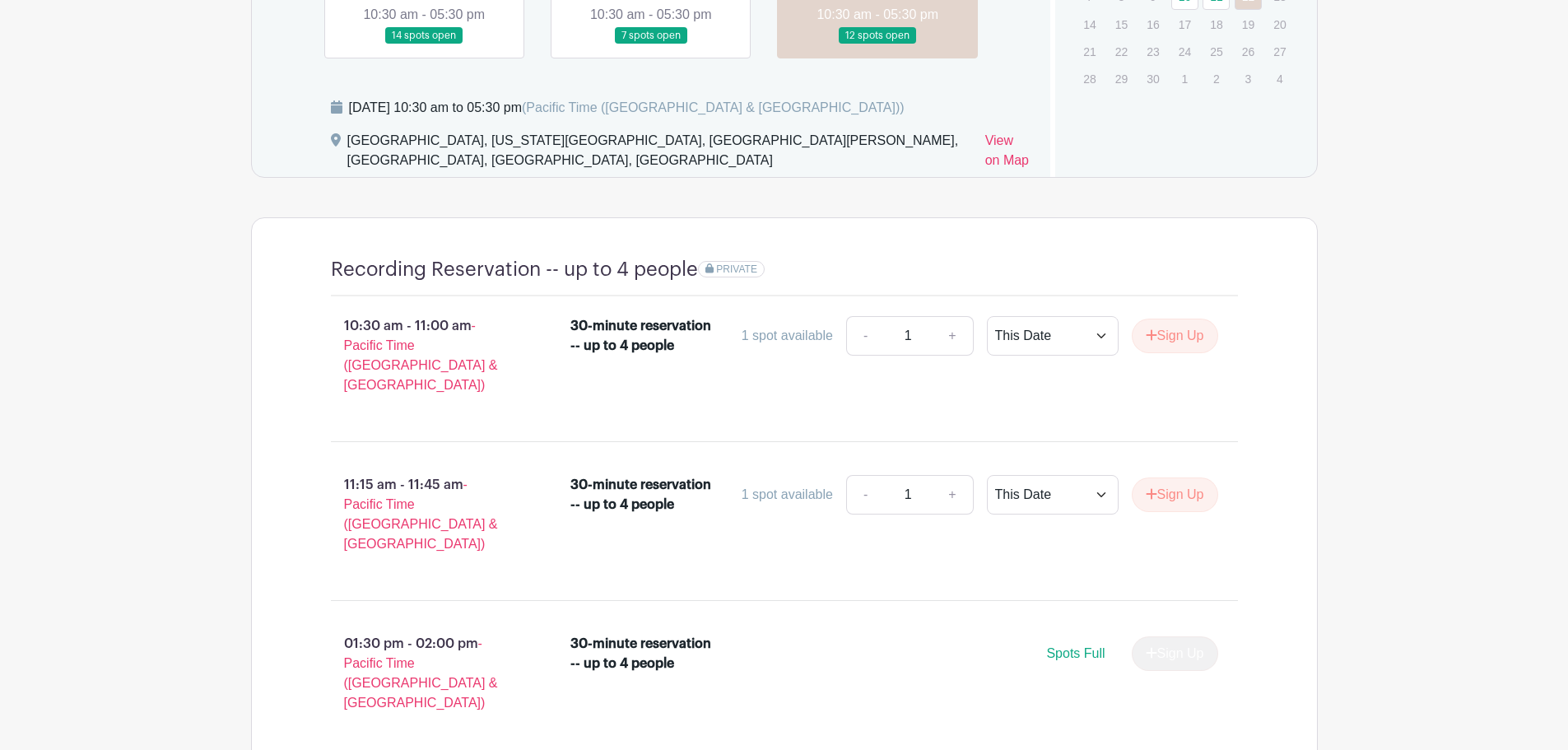
scroll to position [741, 0]
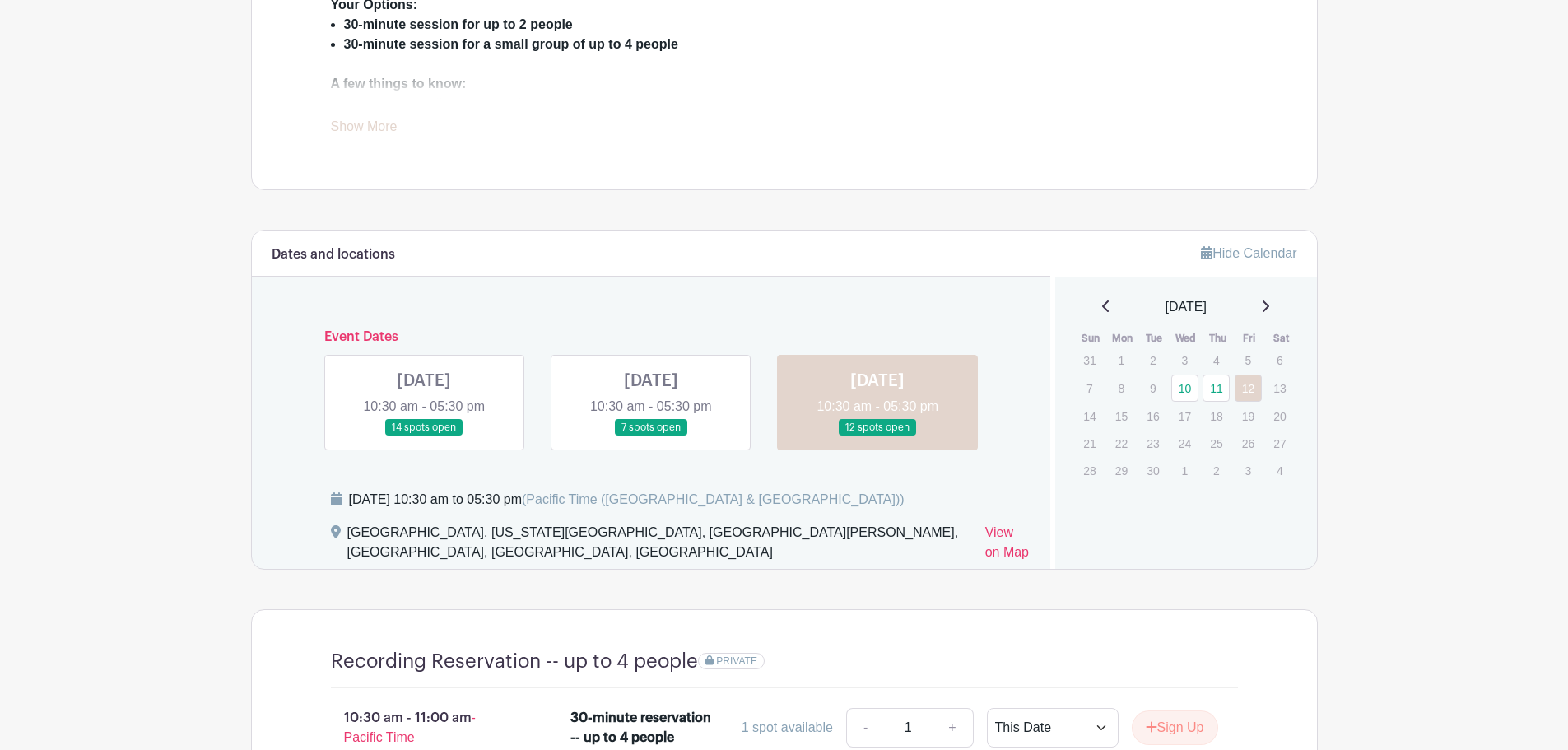
click at [651, 436] on link at bounding box center [651, 436] width 0 height 0
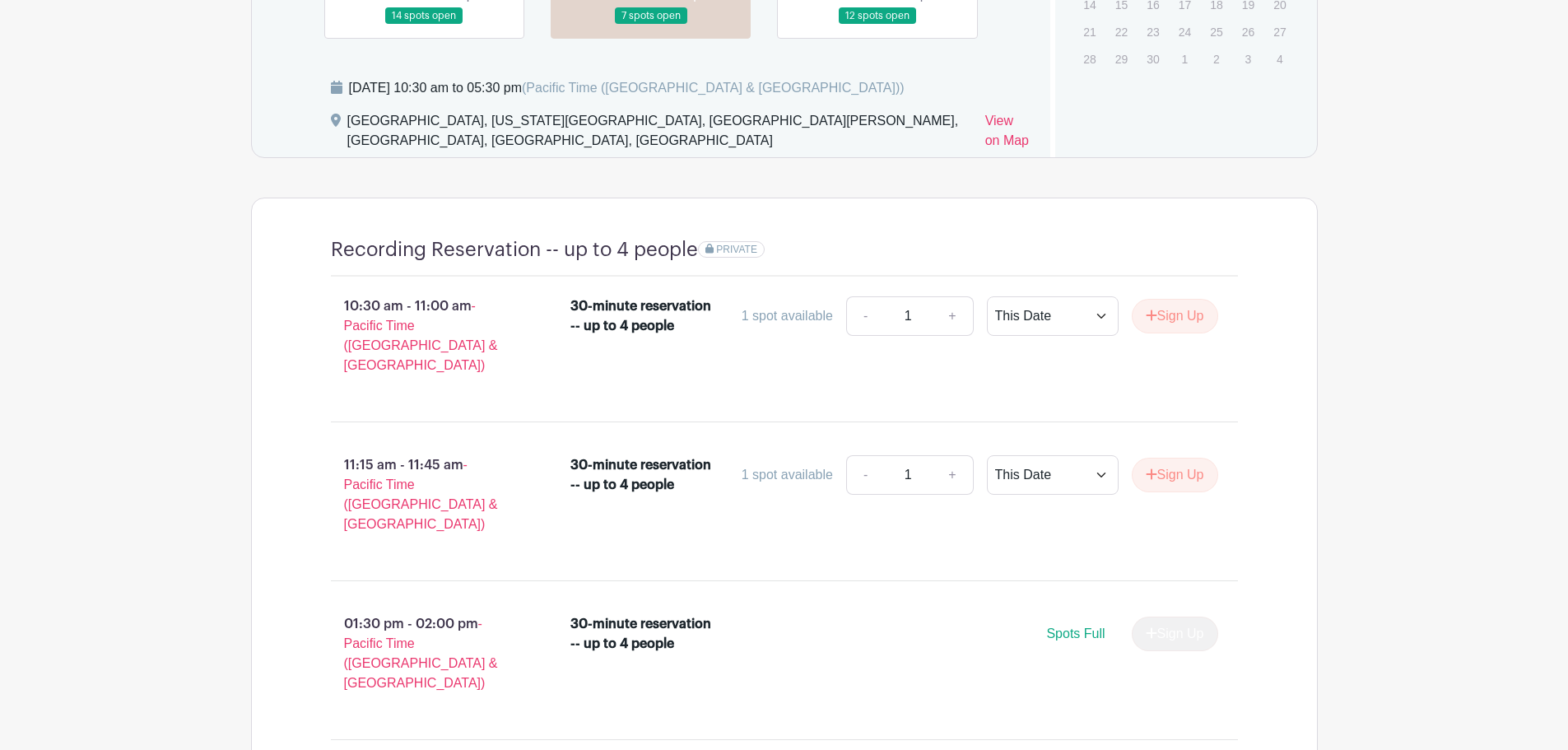
scroll to position [658, 0]
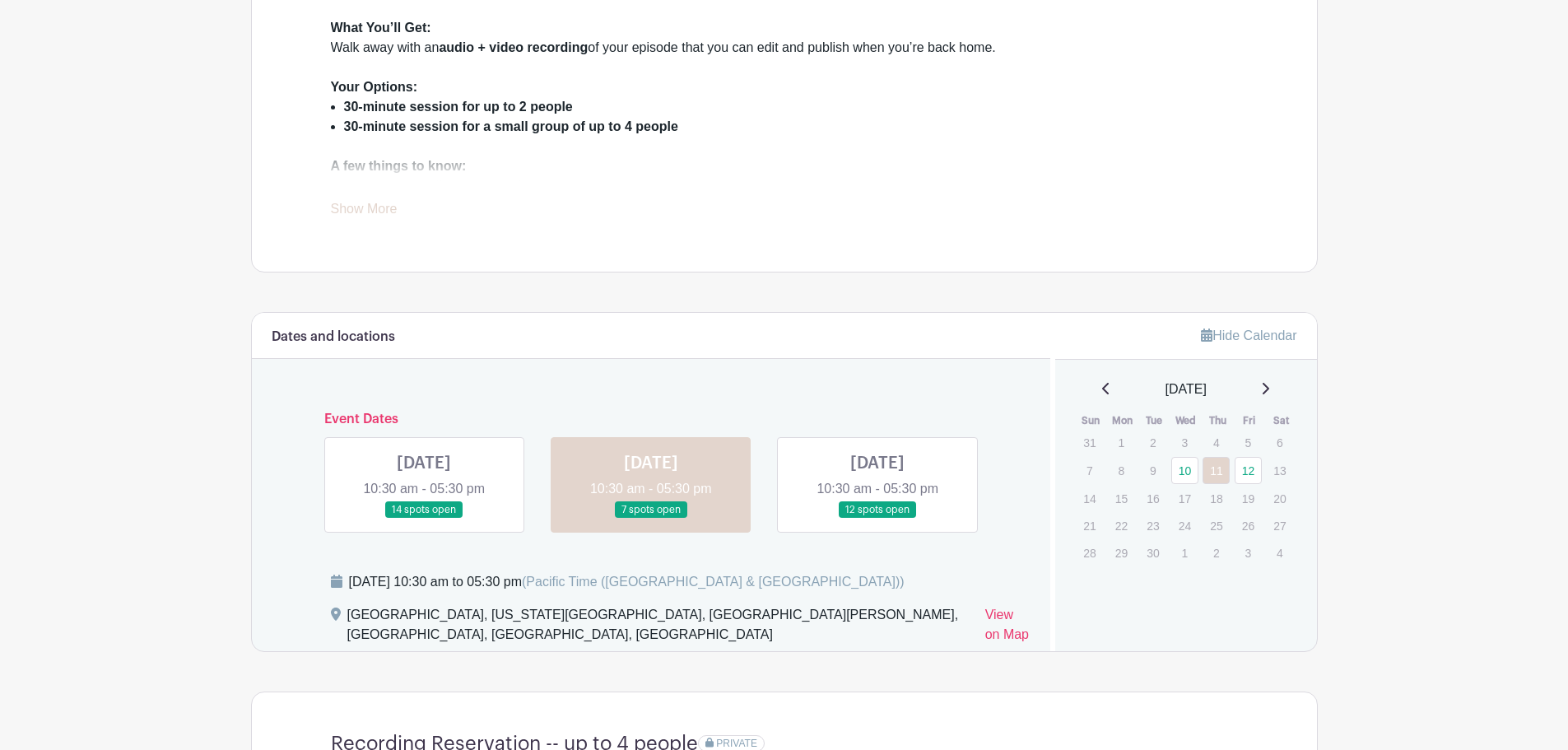
click at [424, 518] on link at bounding box center [424, 518] width 0 height 0
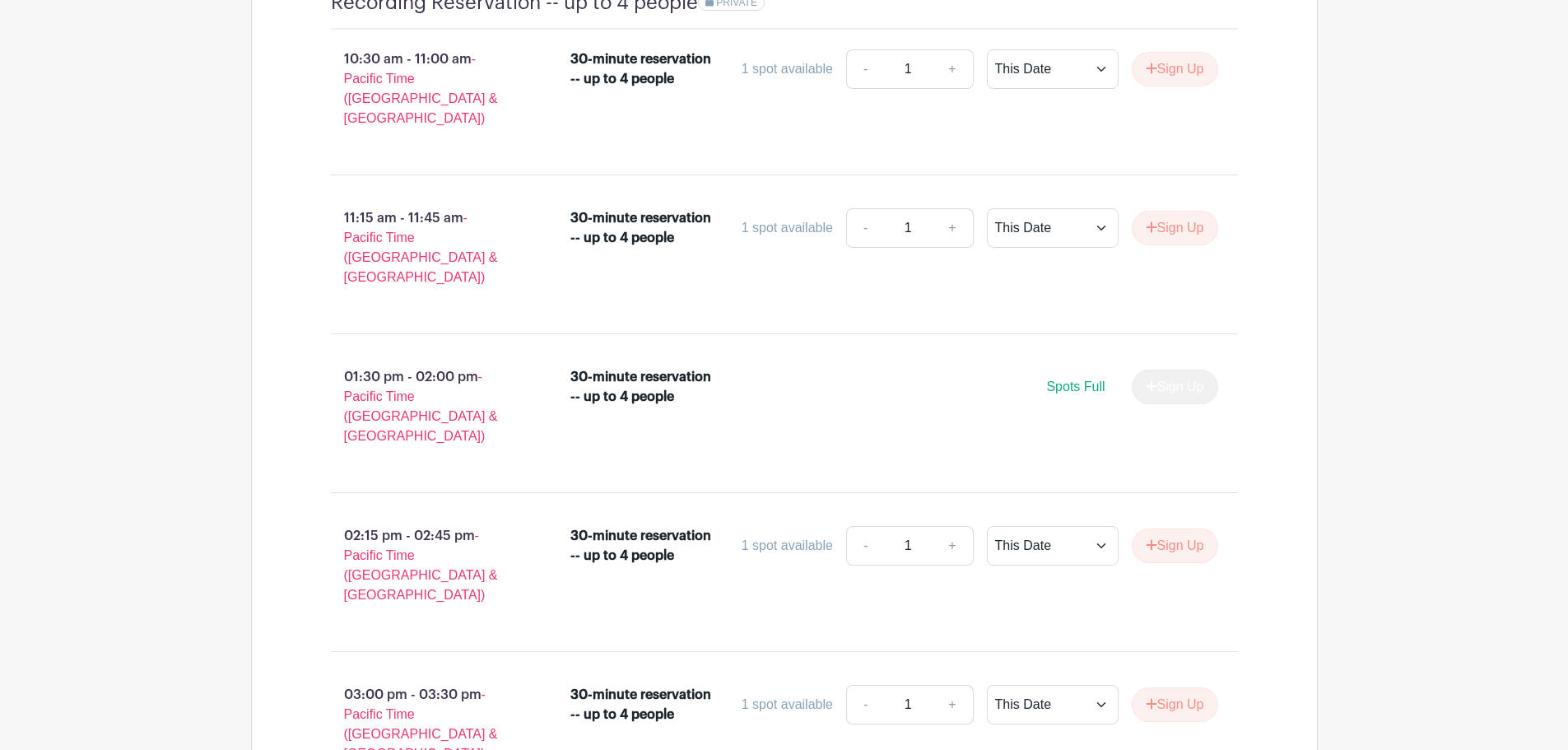
scroll to position [741, 0]
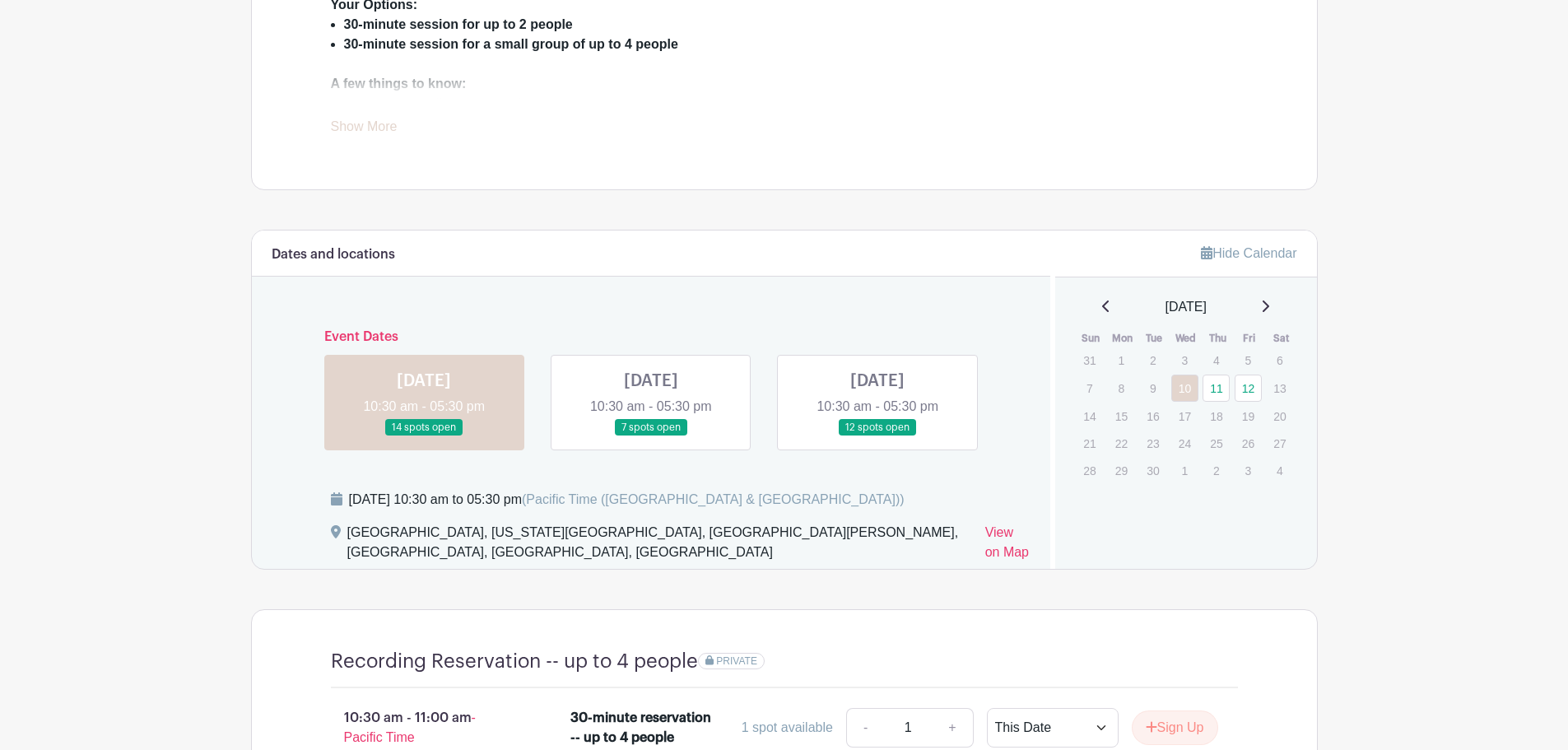
click at [878, 436] on link at bounding box center [878, 436] width 0 height 0
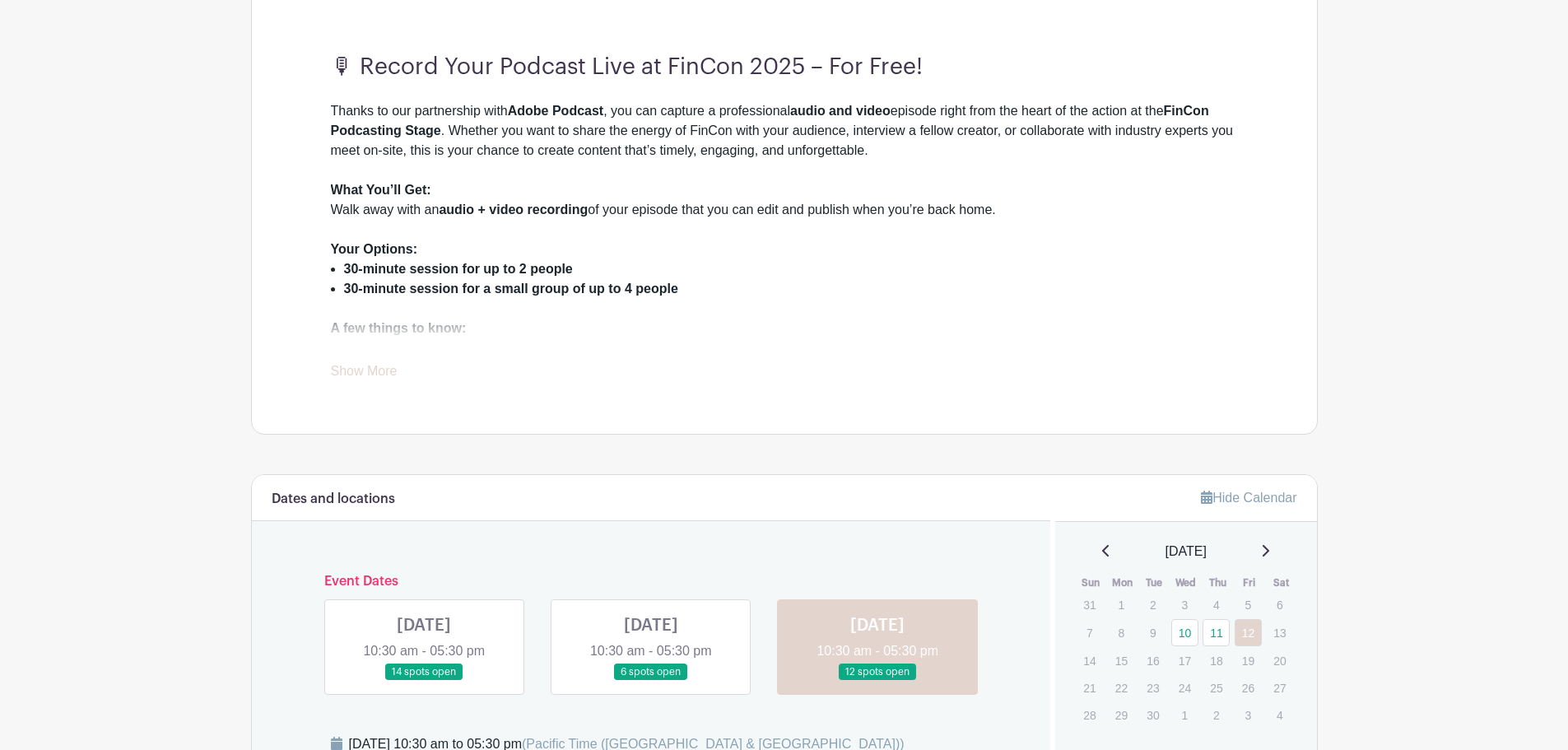
scroll to position [484, 0]
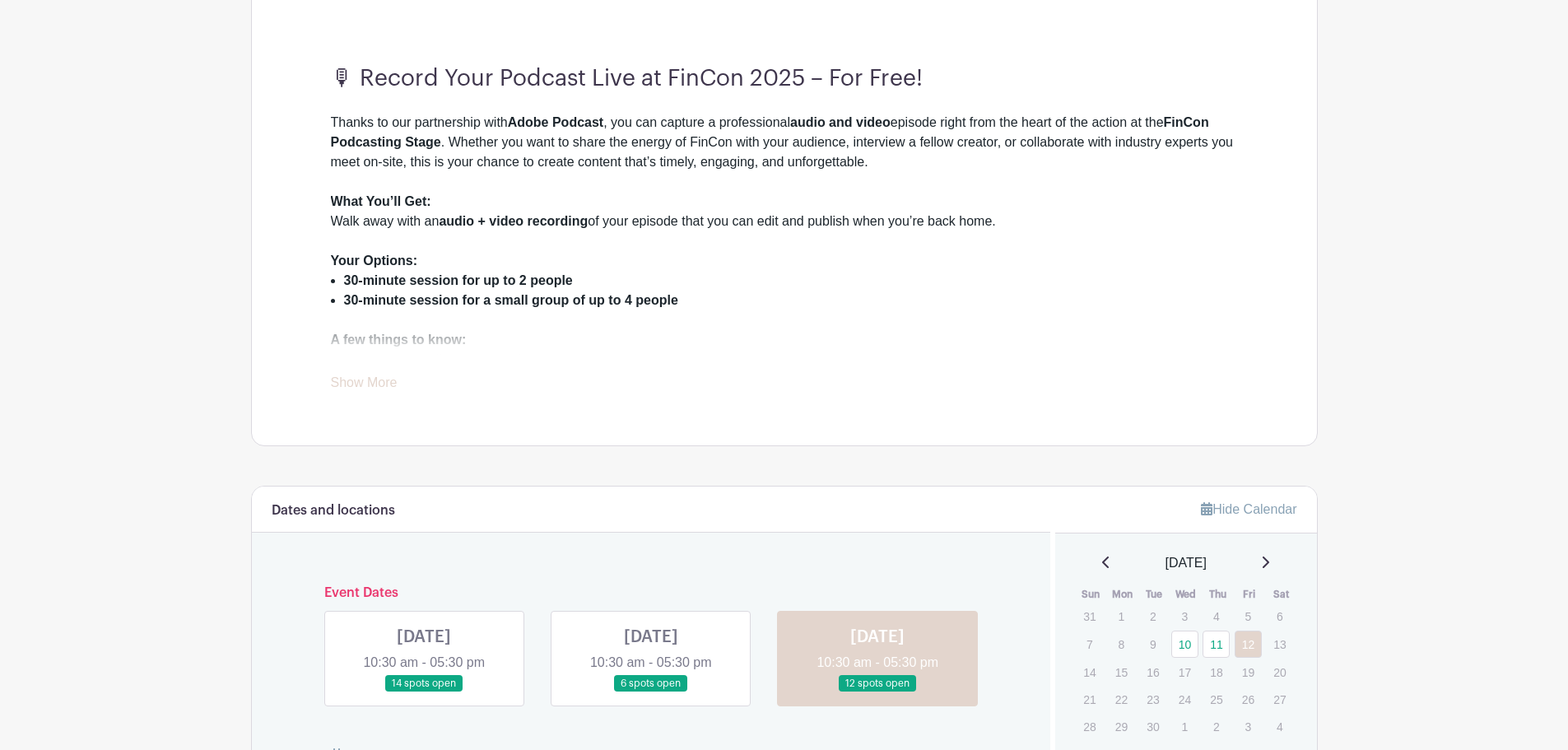
click at [363, 386] on link "Show More" at bounding box center [364, 385] width 67 height 21
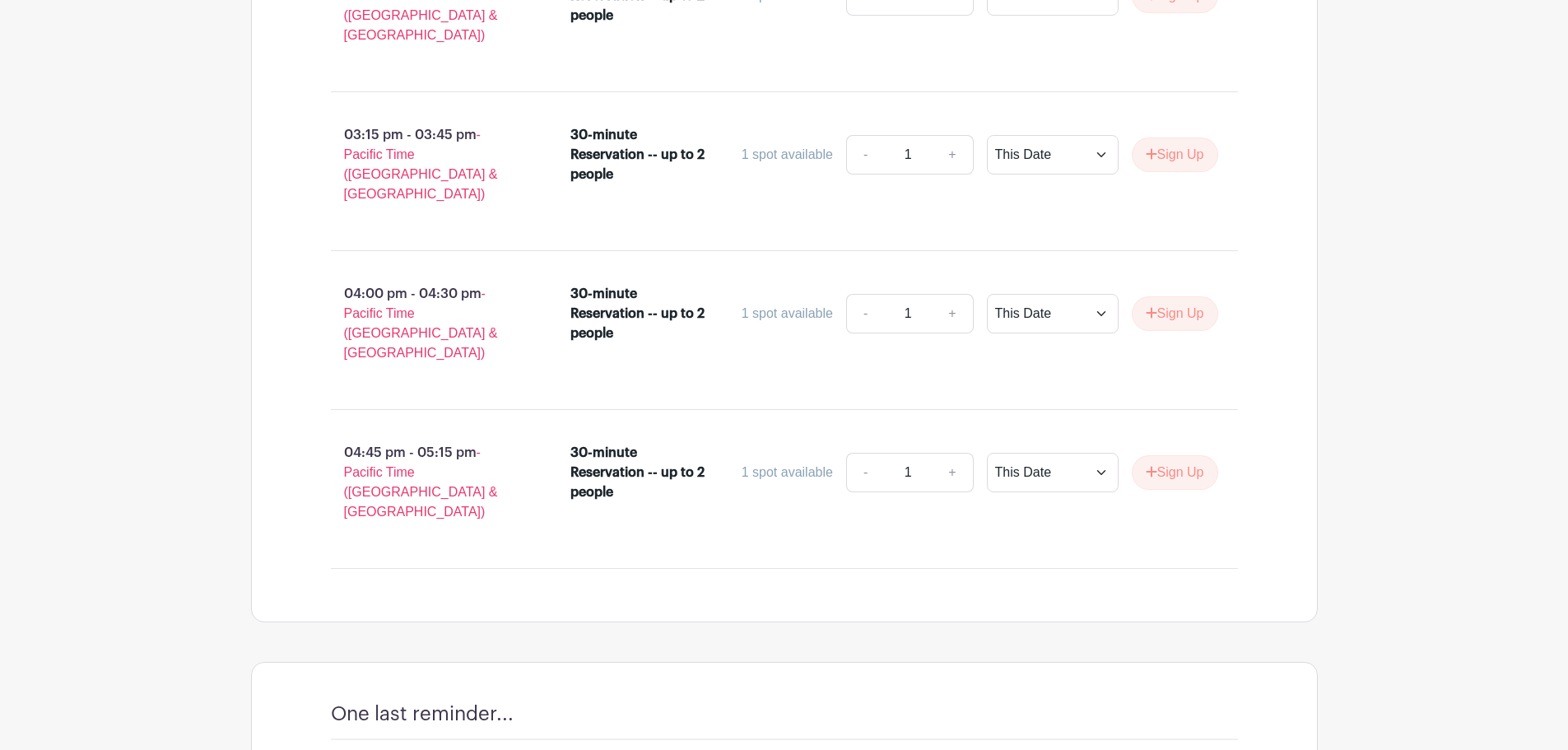
scroll to position [3454, 0]
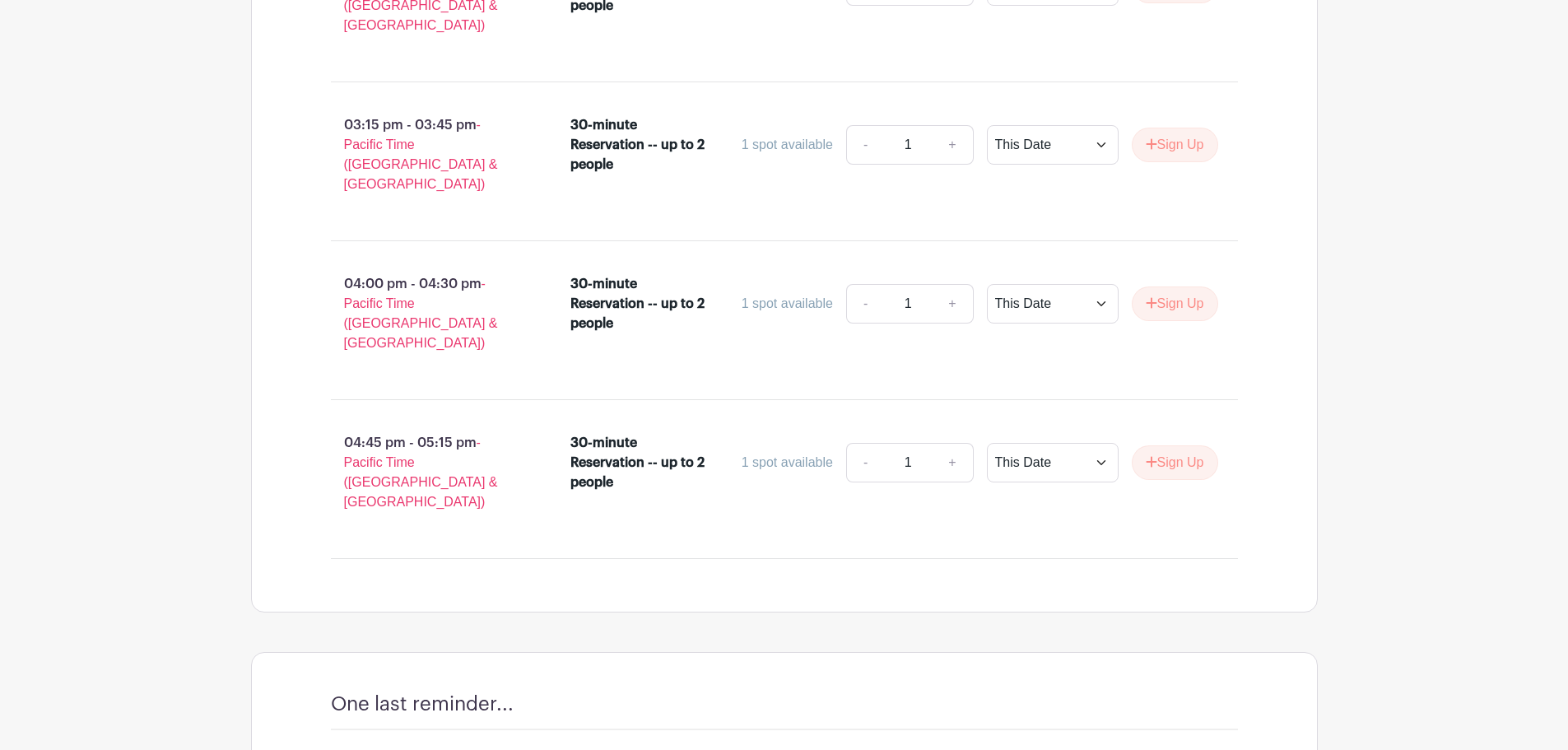
radio input "true"
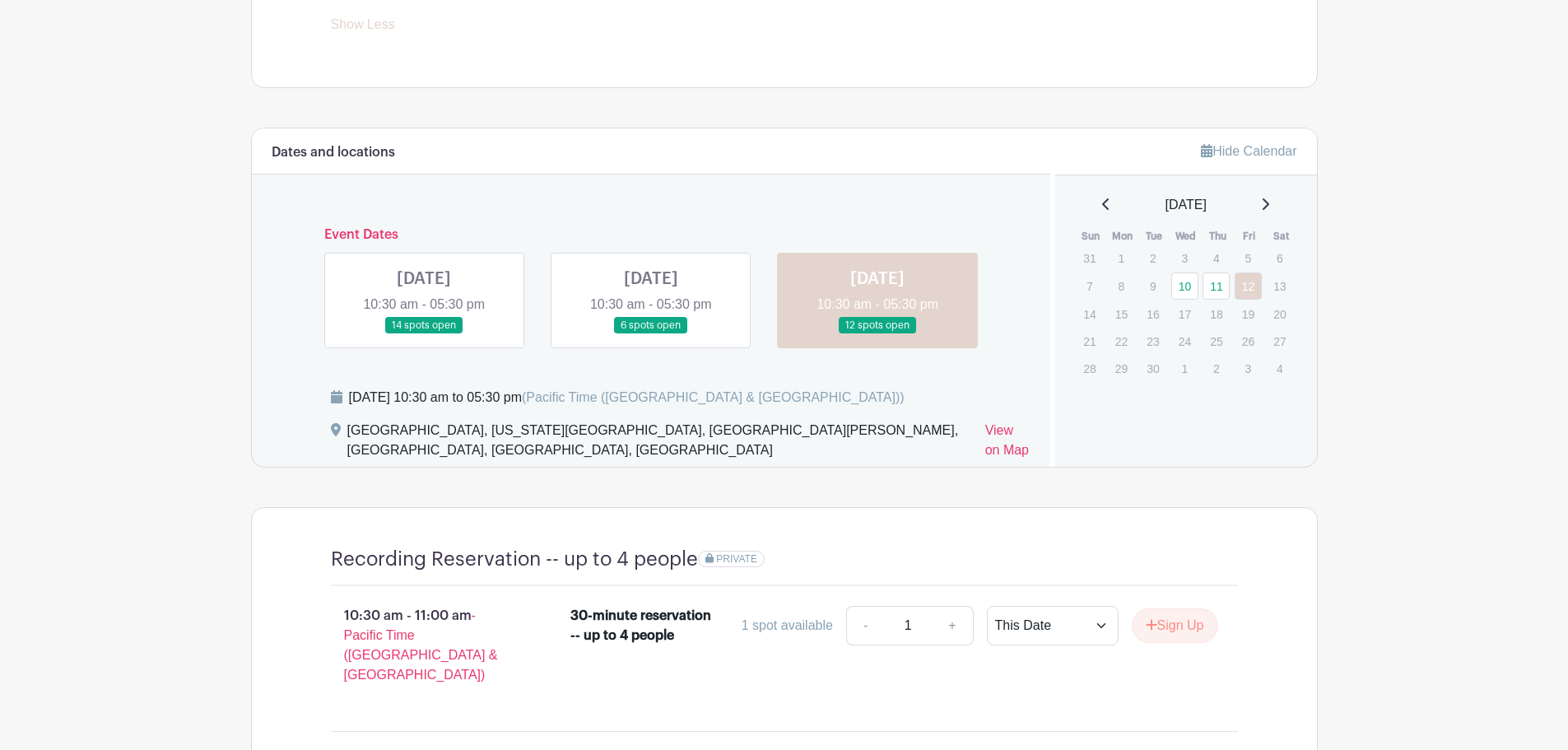
scroll to position [374, 0]
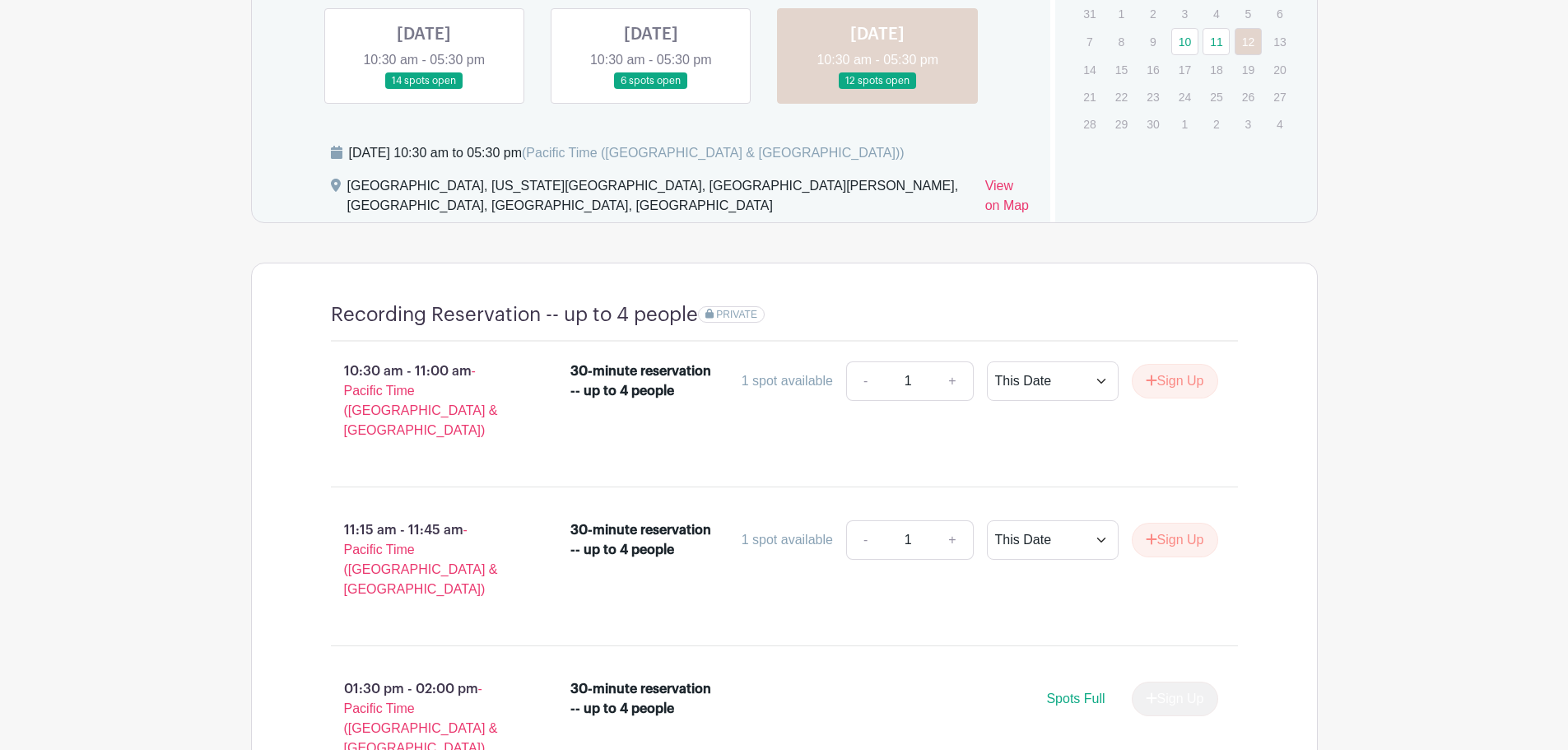
scroll to position [622, 0]
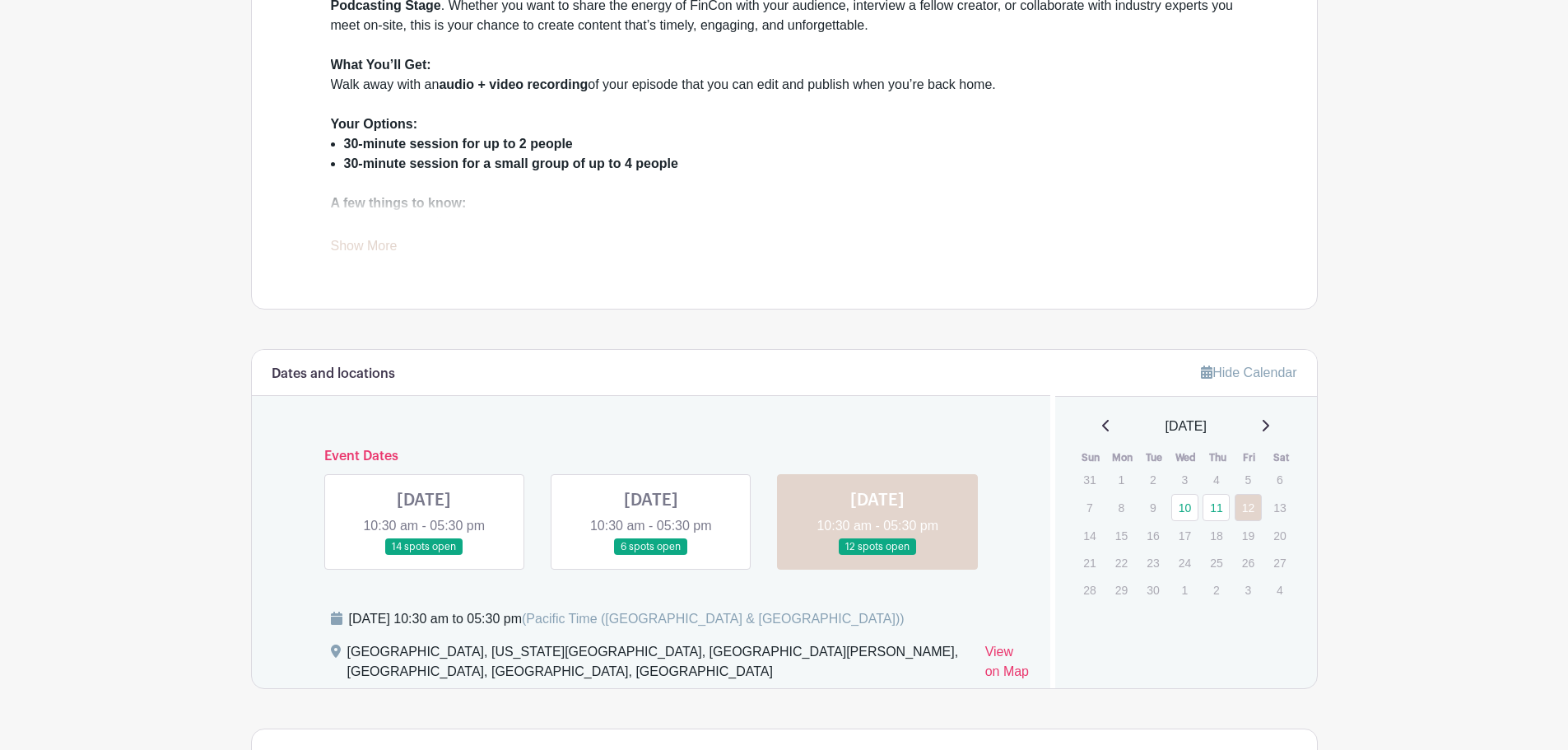
click at [424, 555] on link at bounding box center [424, 555] width 0 height 0
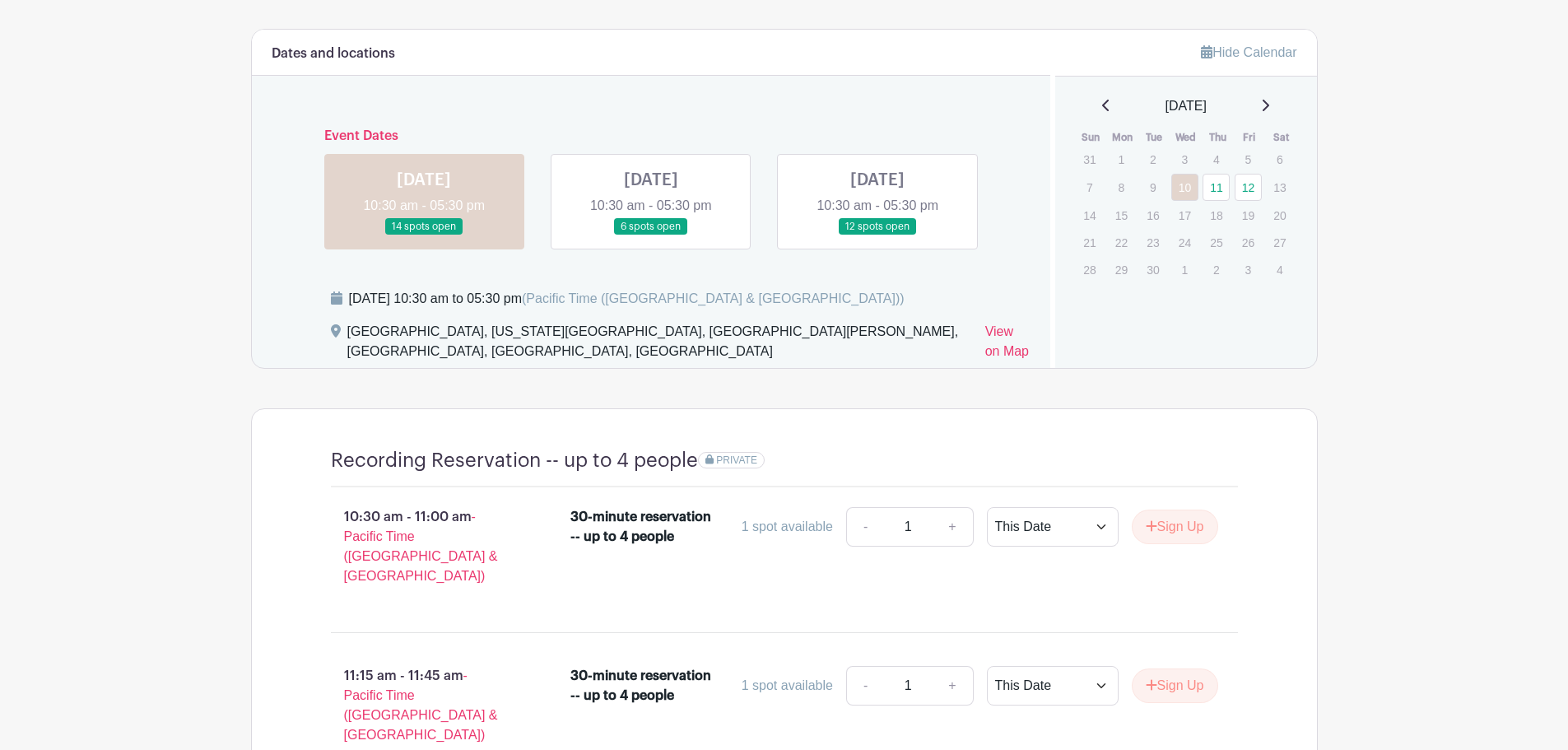
scroll to position [786, 0]
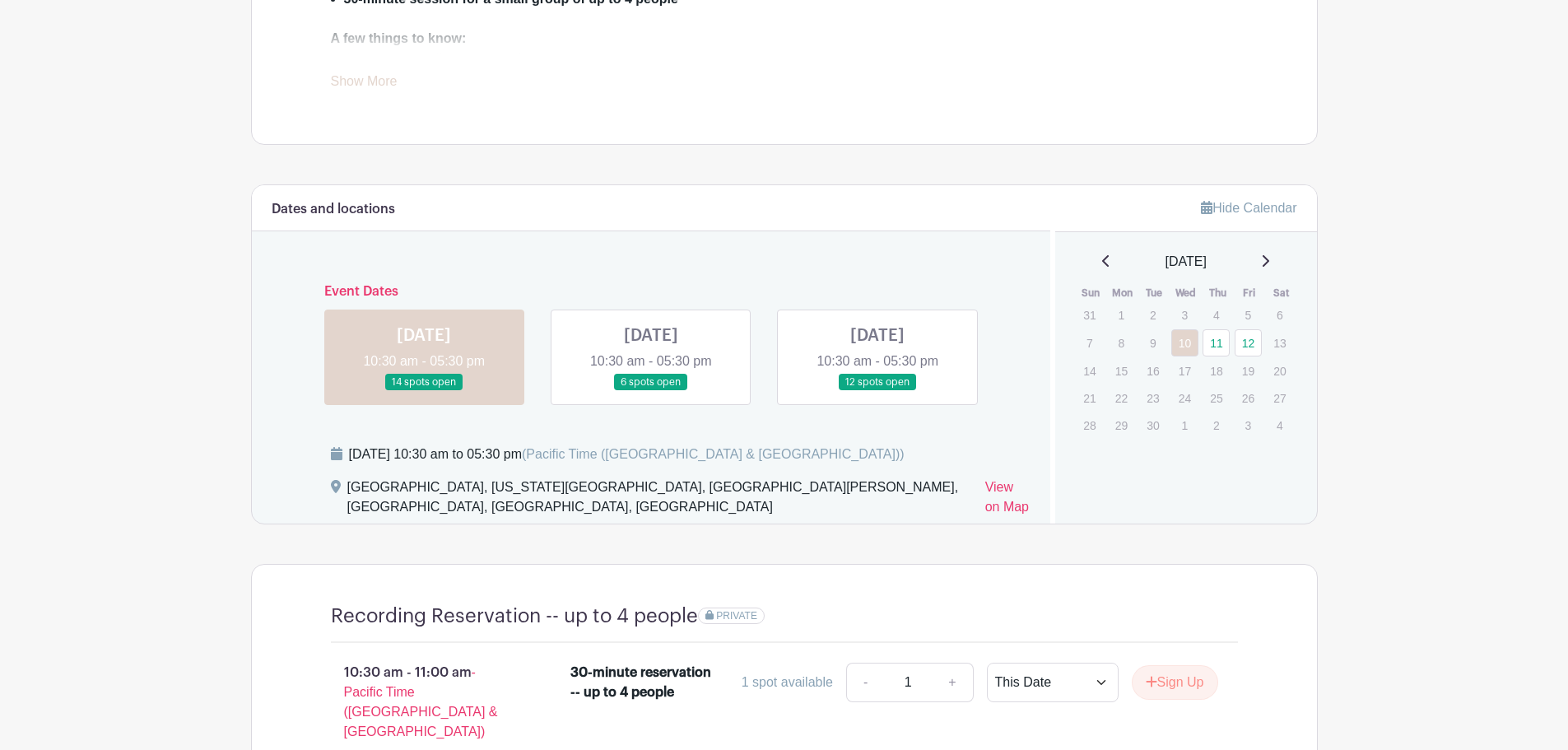
click at [651, 391] on link at bounding box center [651, 391] width 0 height 0
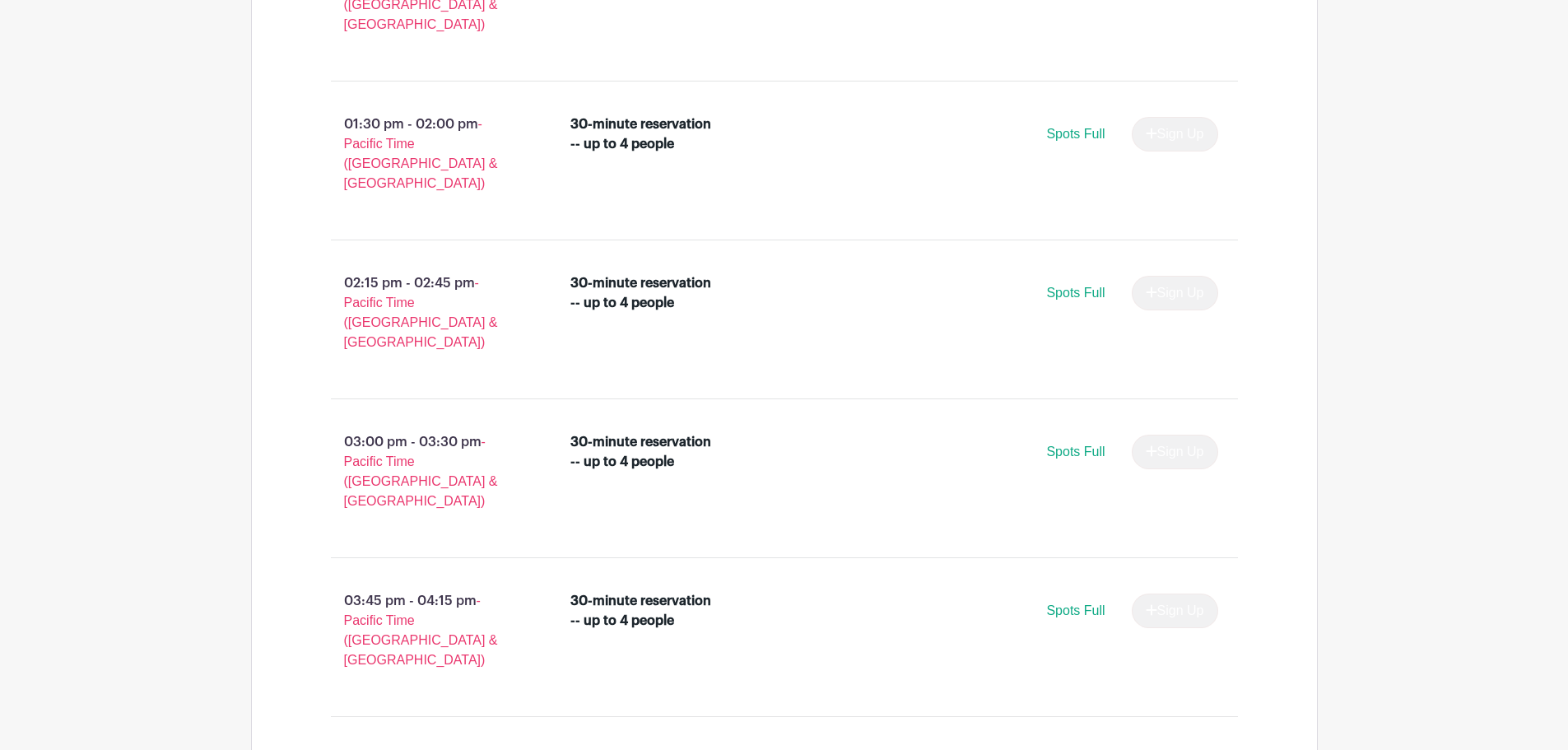
scroll to position [1444, 0]
